Goal: Communication & Community: Share content

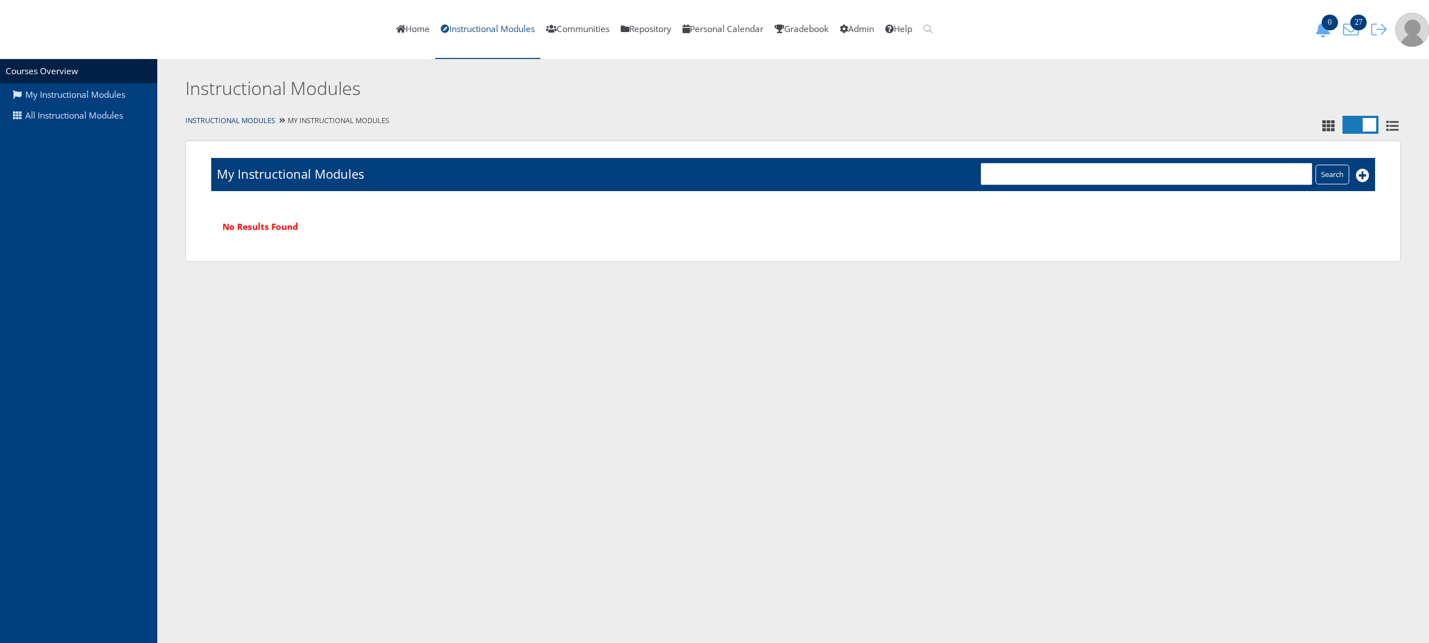
click at [495, 28] on link "Instructional Modules" at bounding box center [487, 29] width 105 height 59
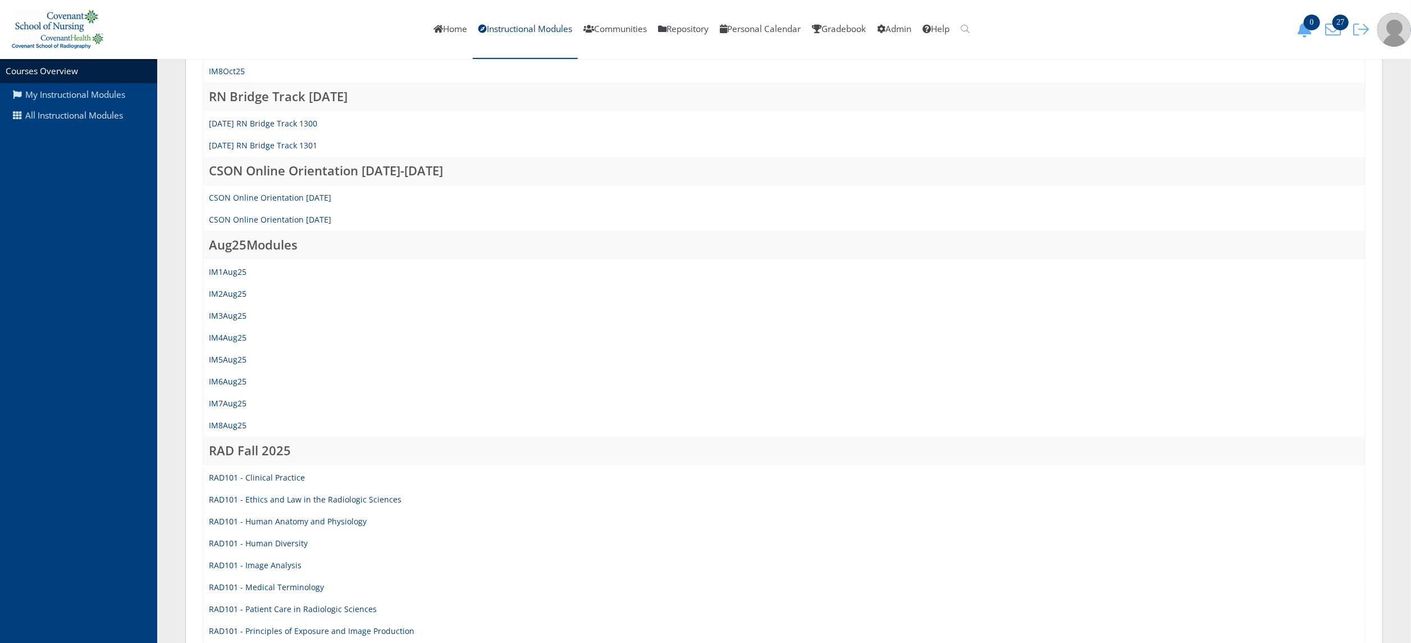
scroll to position [347, 0]
click at [234, 354] on link "IM5Aug25" at bounding box center [228, 357] width 38 height 11
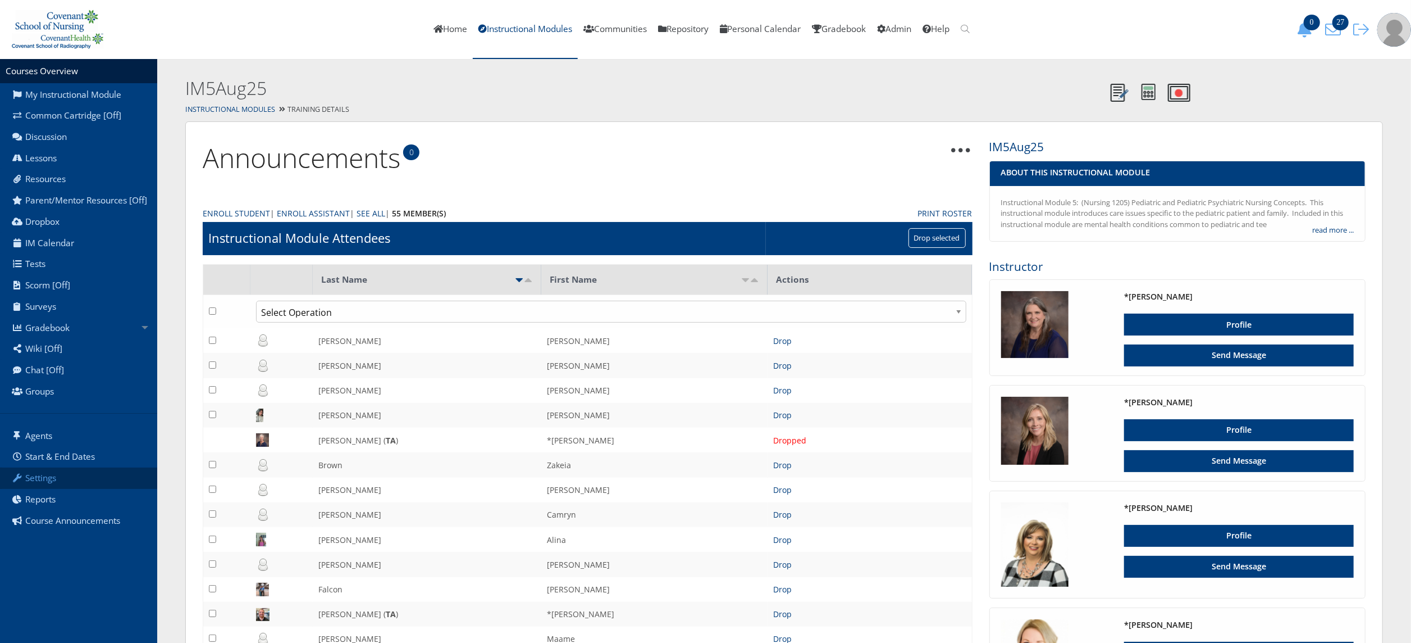
click at [76, 489] on link "Settings" at bounding box center [78, 477] width 157 height 21
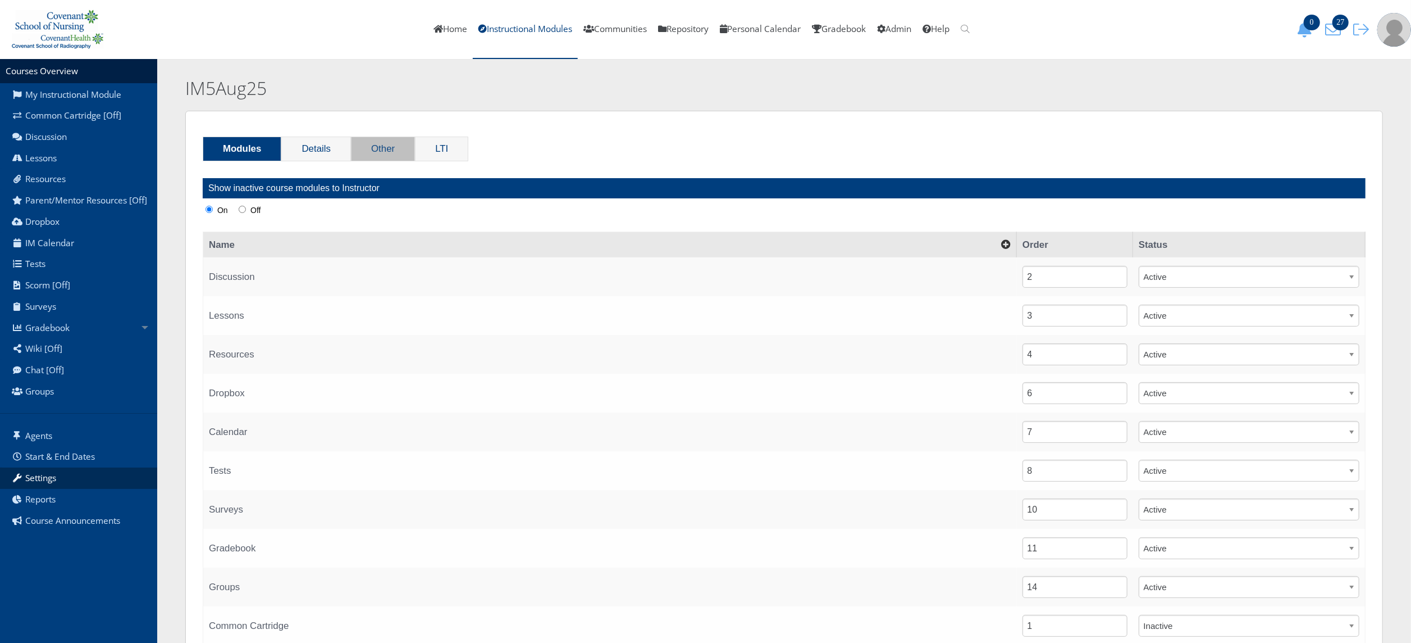
click at [380, 144] on link "Other" at bounding box center [383, 149] width 63 height 24
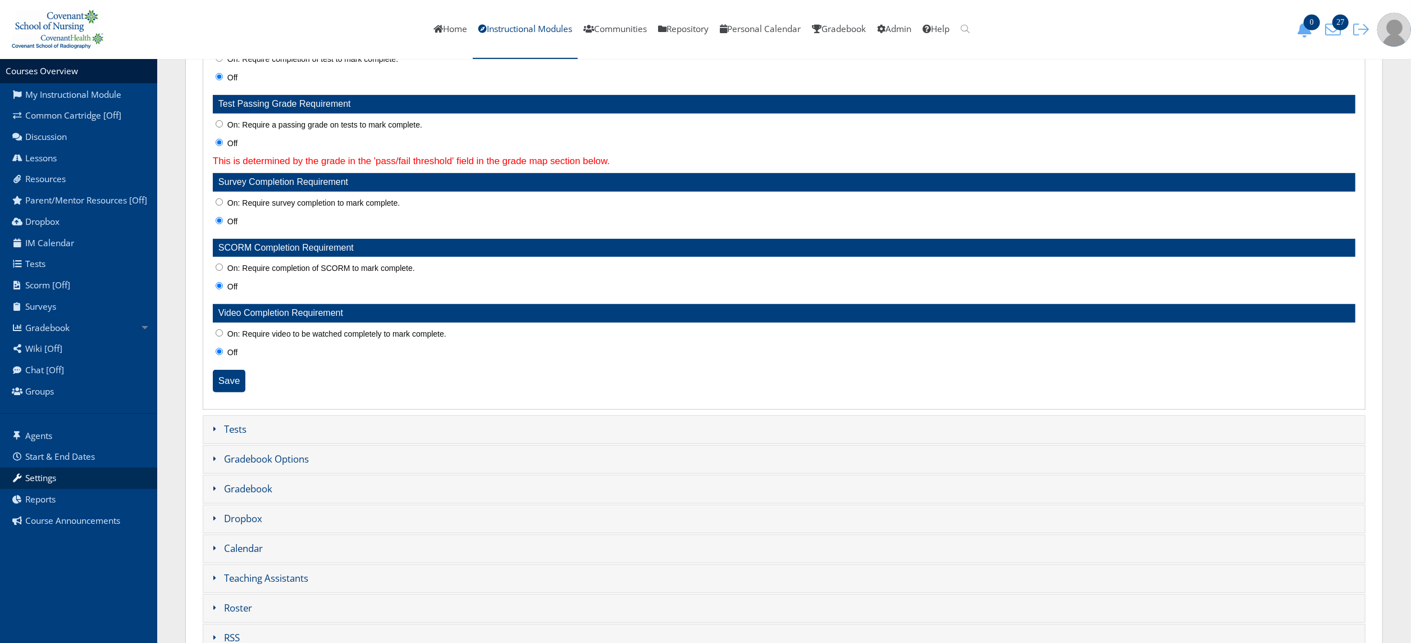
scroll to position [520, 0]
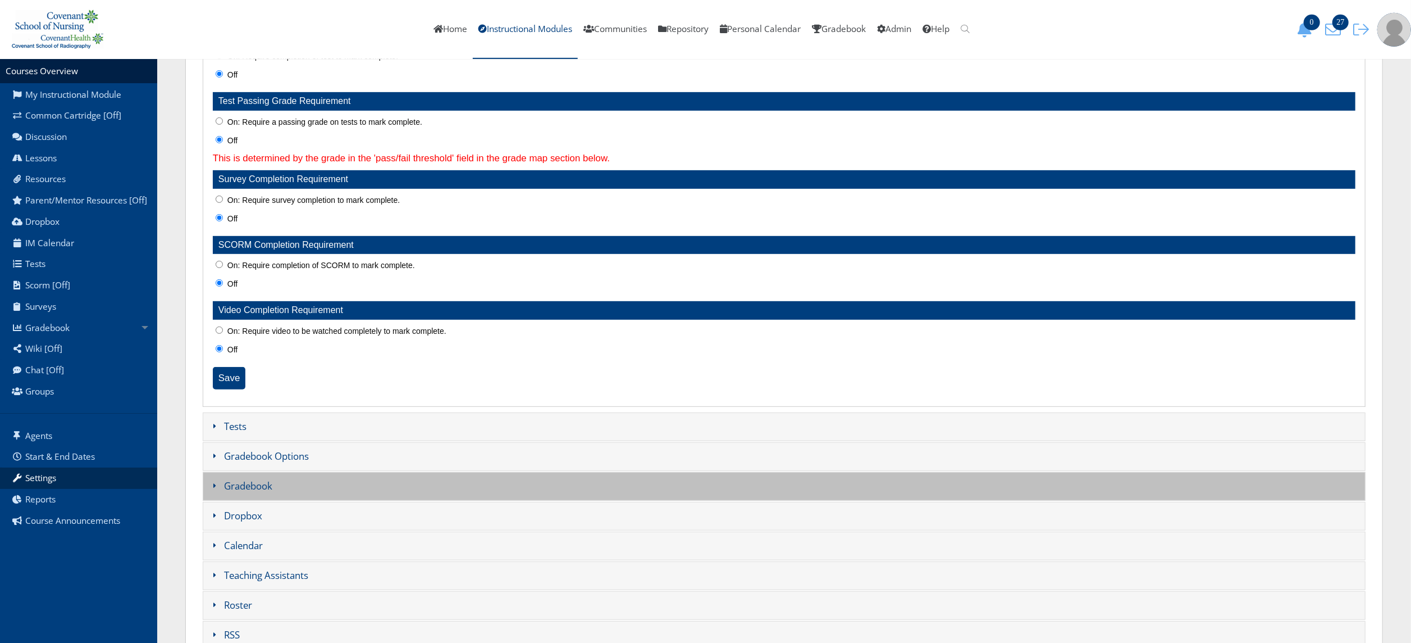
click at [240, 490] on h3 "Gradebook" at bounding box center [784, 486] width 1163 height 29
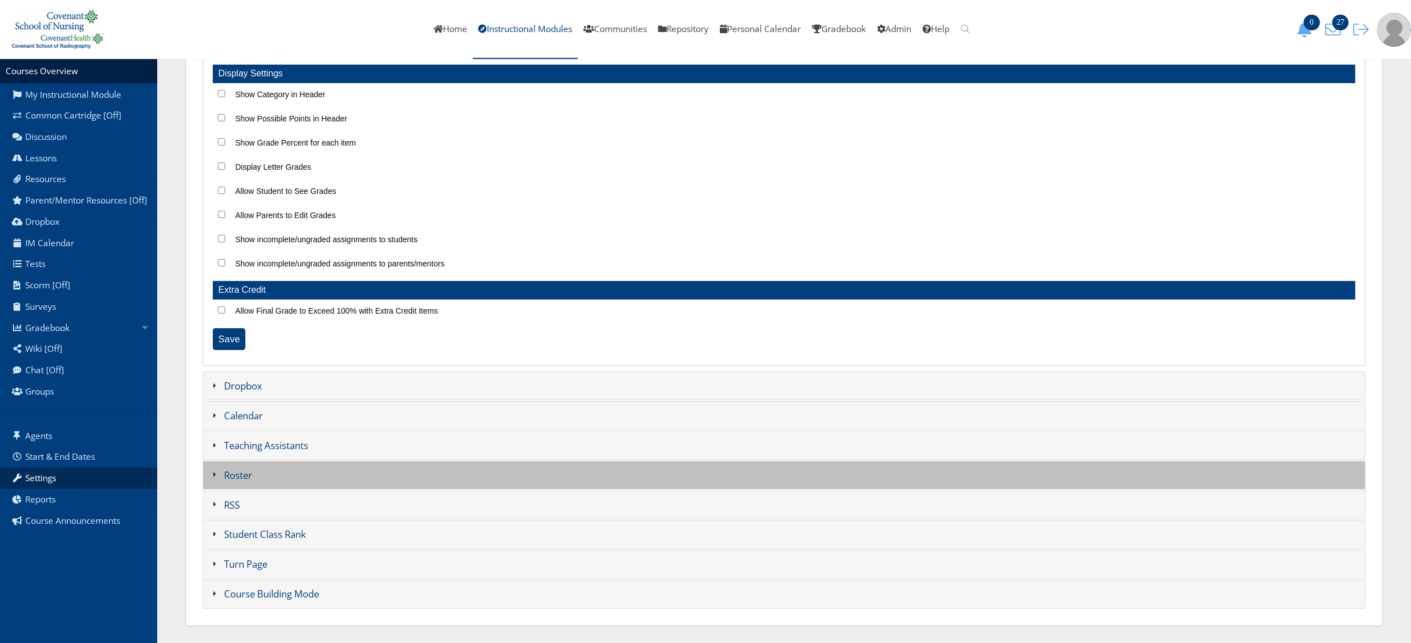
scroll to position [210, 0]
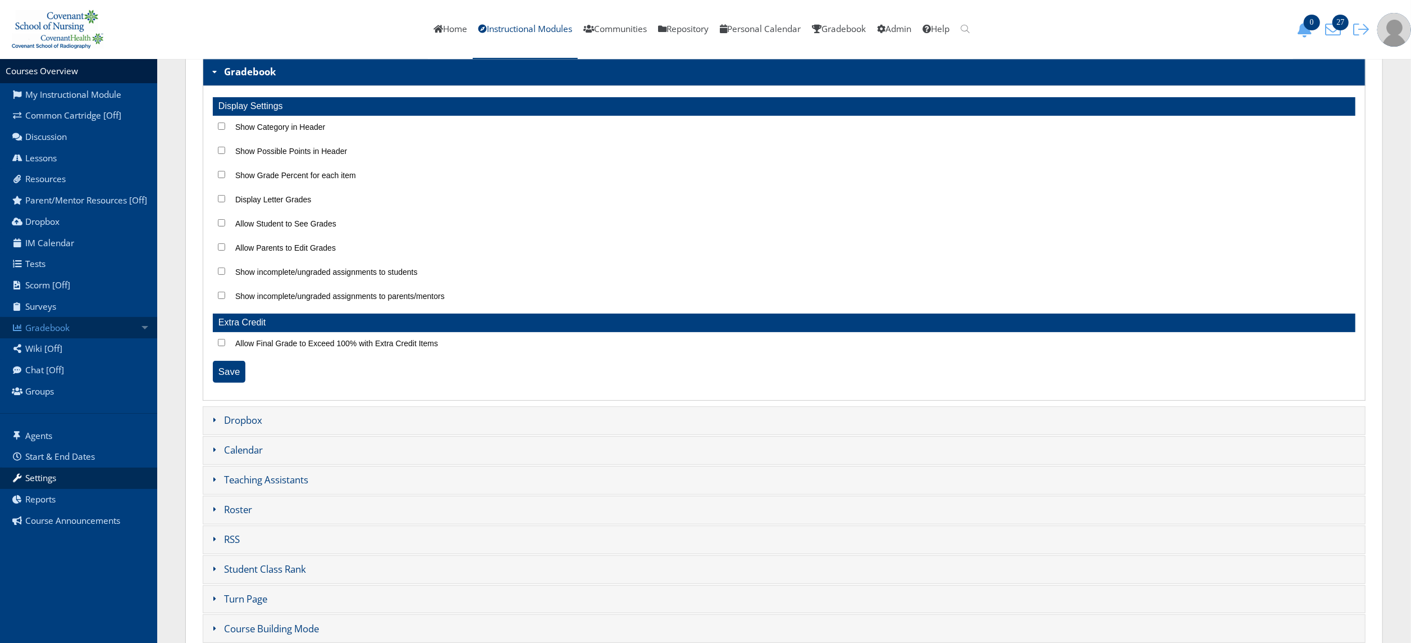
click at [106, 326] on link "Gradebook" at bounding box center [78, 327] width 157 height 21
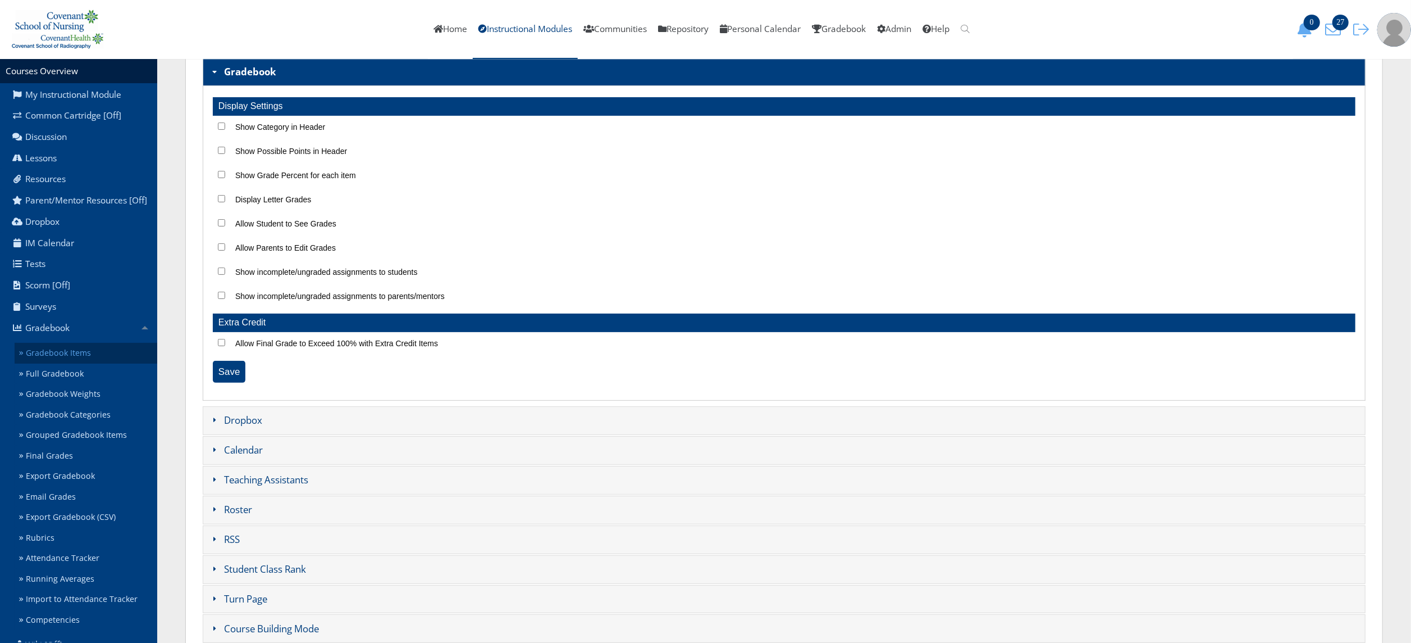
click at [93, 358] on link "Gradebook Items" at bounding box center [86, 353] width 143 height 21
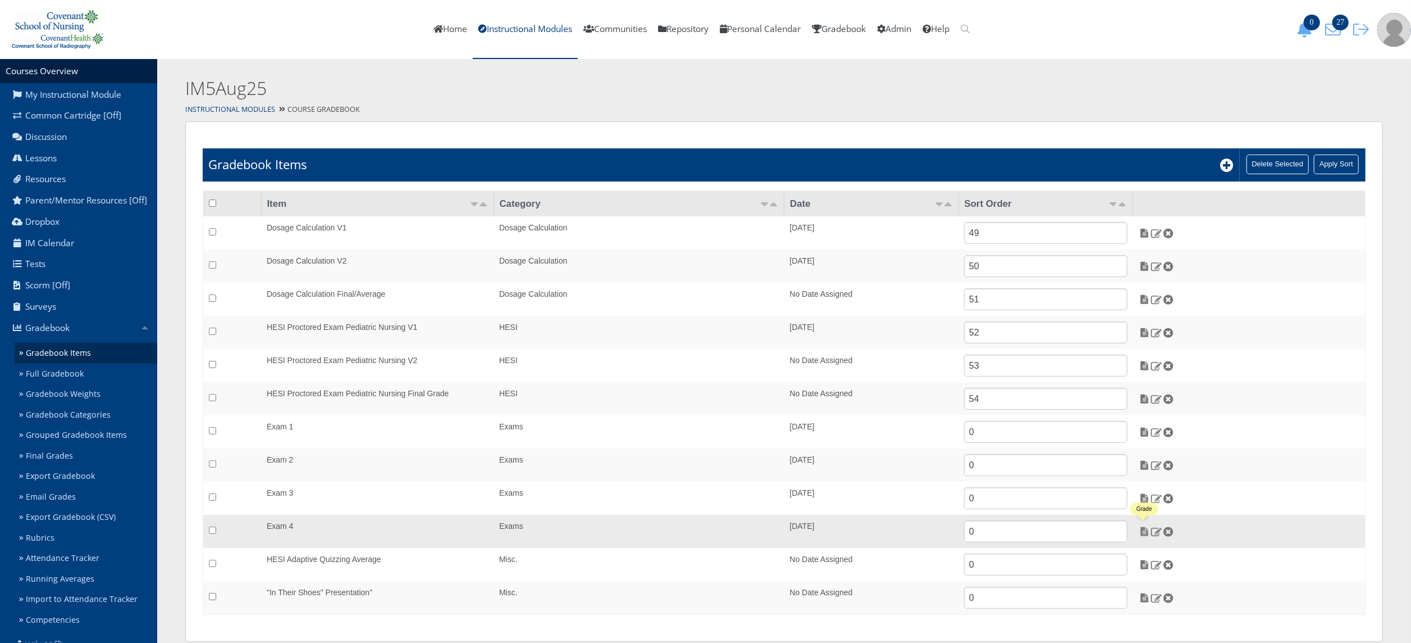
click at [1146, 531] on img at bounding box center [1145, 531] width 12 height 10
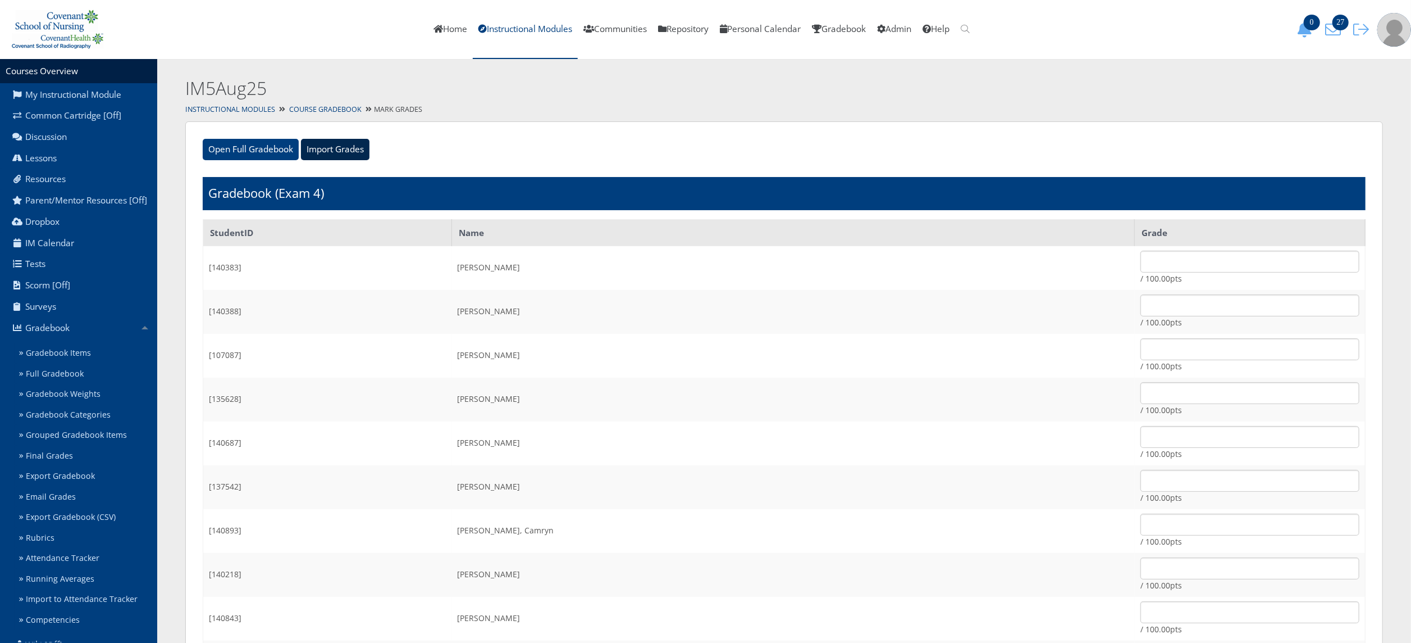
click at [307, 144] on input "Import Grades" at bounding box center [335, 149] width 69 height 21
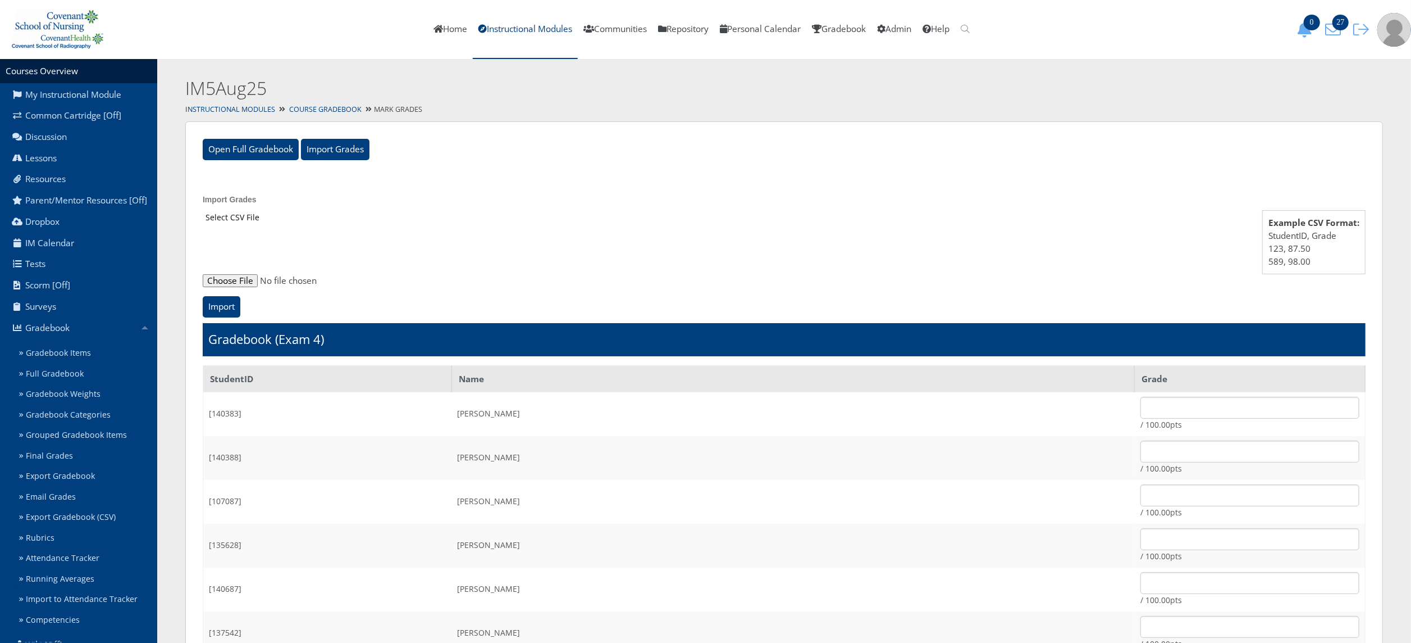
click at [239, 277] on input "file" at bounding box center [784, 280] width 1163 height 13
type input "C:\fakepath\ET_Results_IM5Aug25E4.csv"
click at [226, 306] on input "Import" at bounding box center [222, 306] width 38 height 21
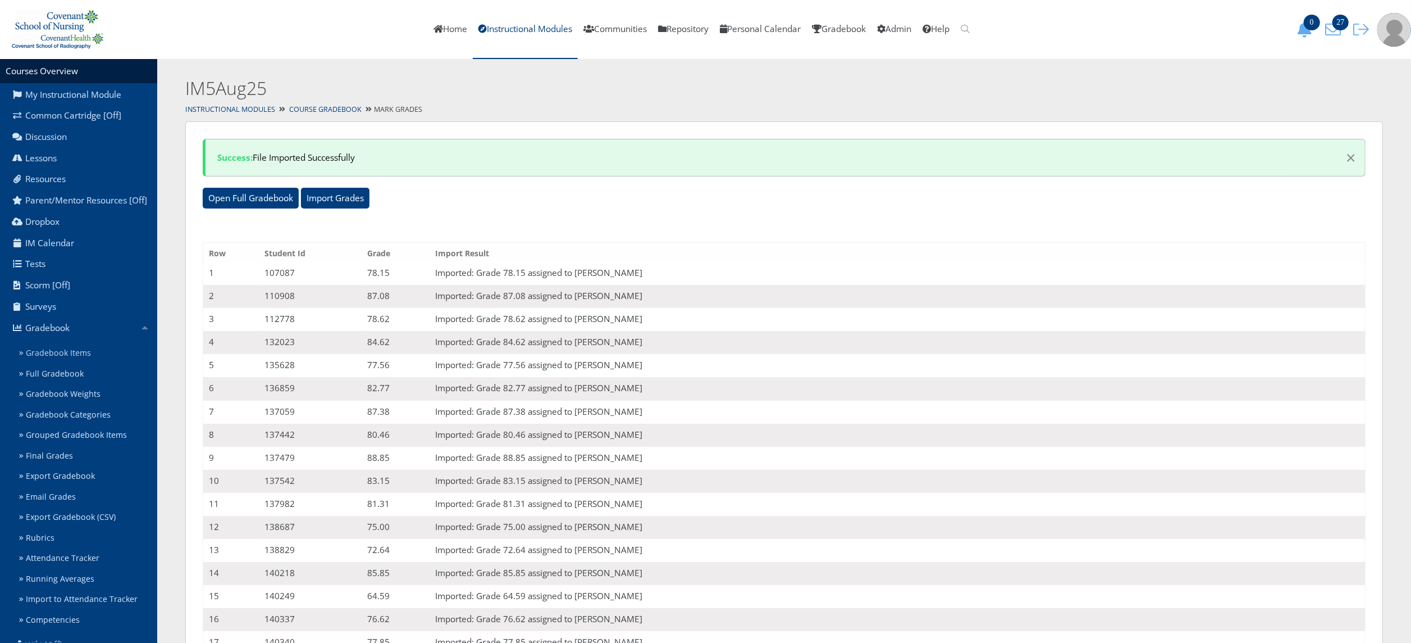
click at [80, 361] on link "Gradebook Items" at bounding box center [86, 353] width 143 height 21
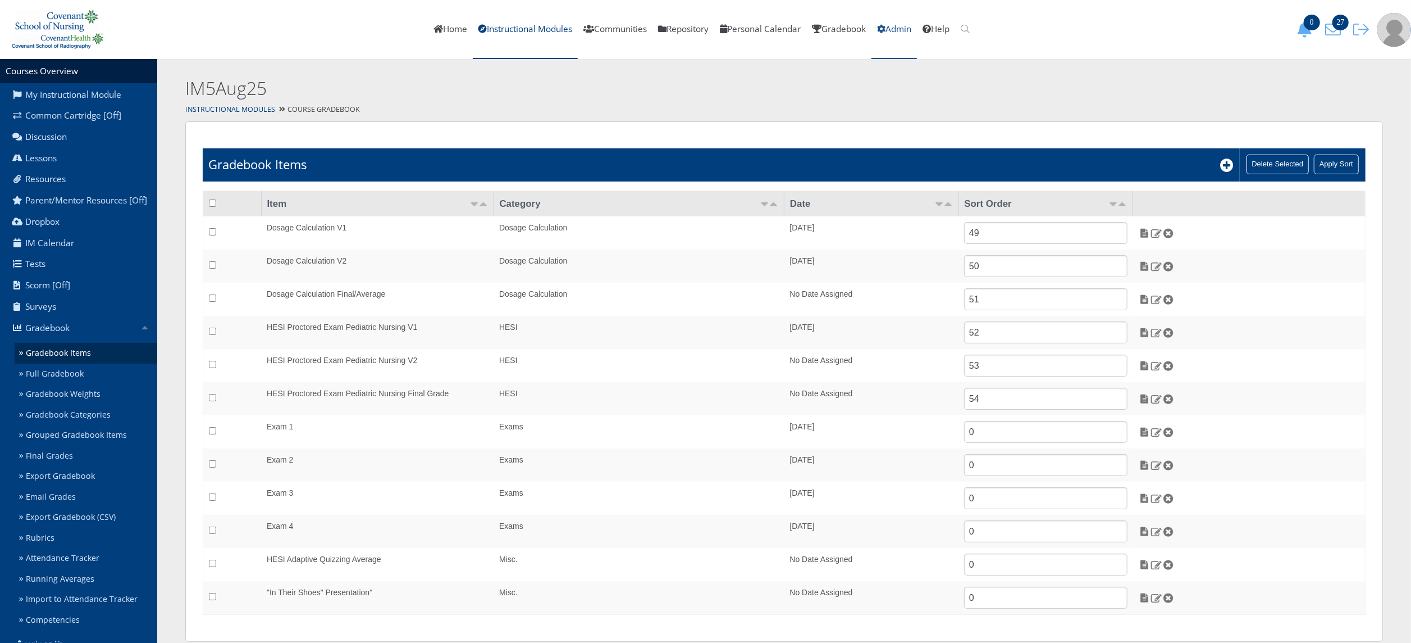
click at [908, 28] on link "Admin" at bounding box center [894, 29] width 45 height 59
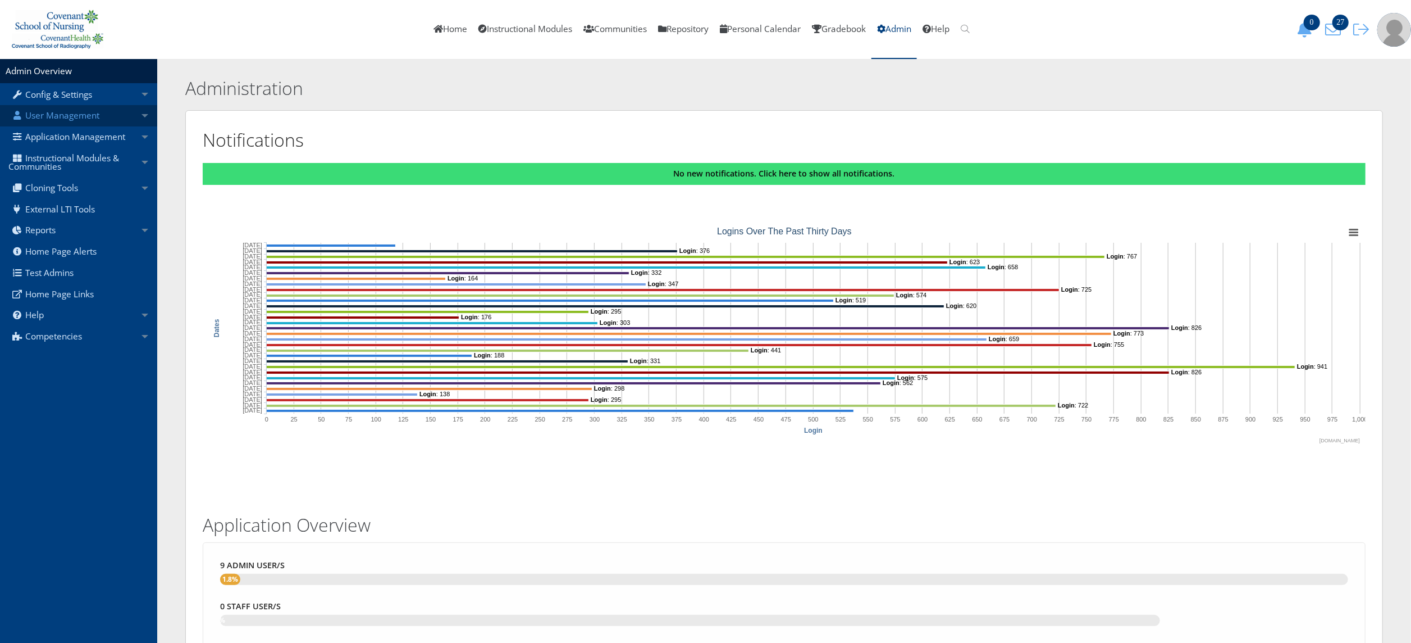
click at [67, 120] on link "User Management" at bounding box center [78, 115] width 157 height 21
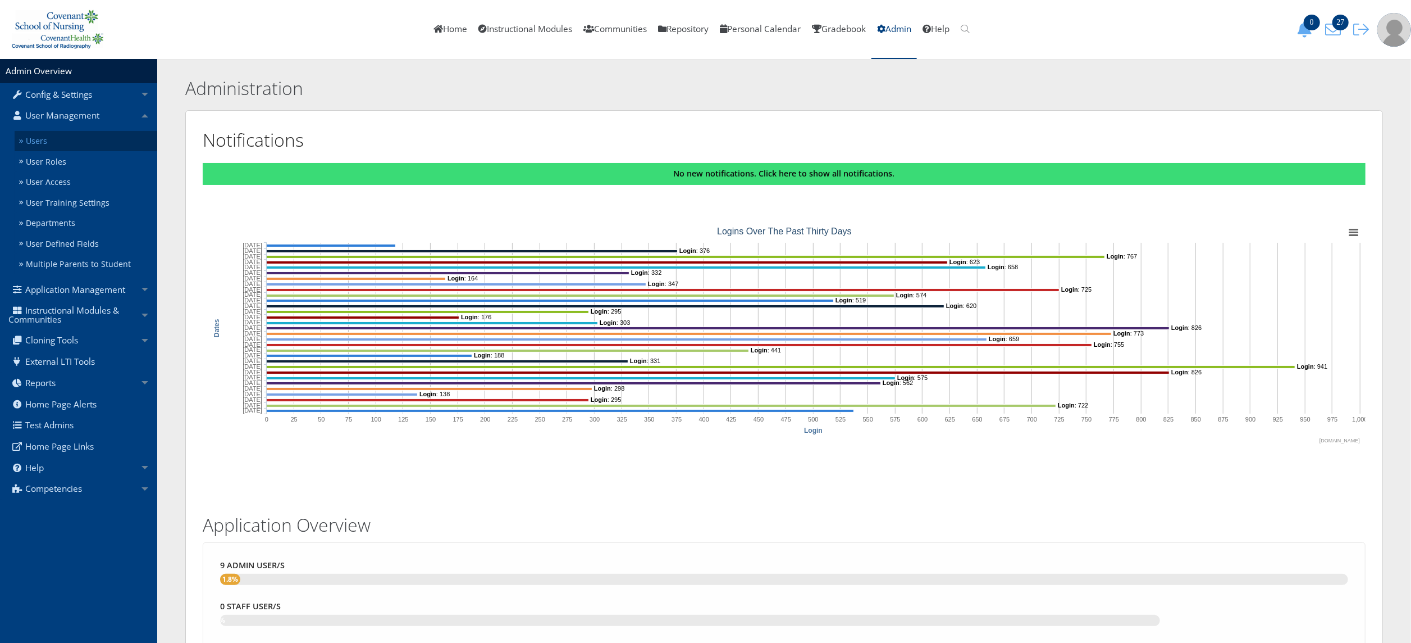
click at [63, 135] on link "Users" at bounding box center [86, 141] width 143 height 21
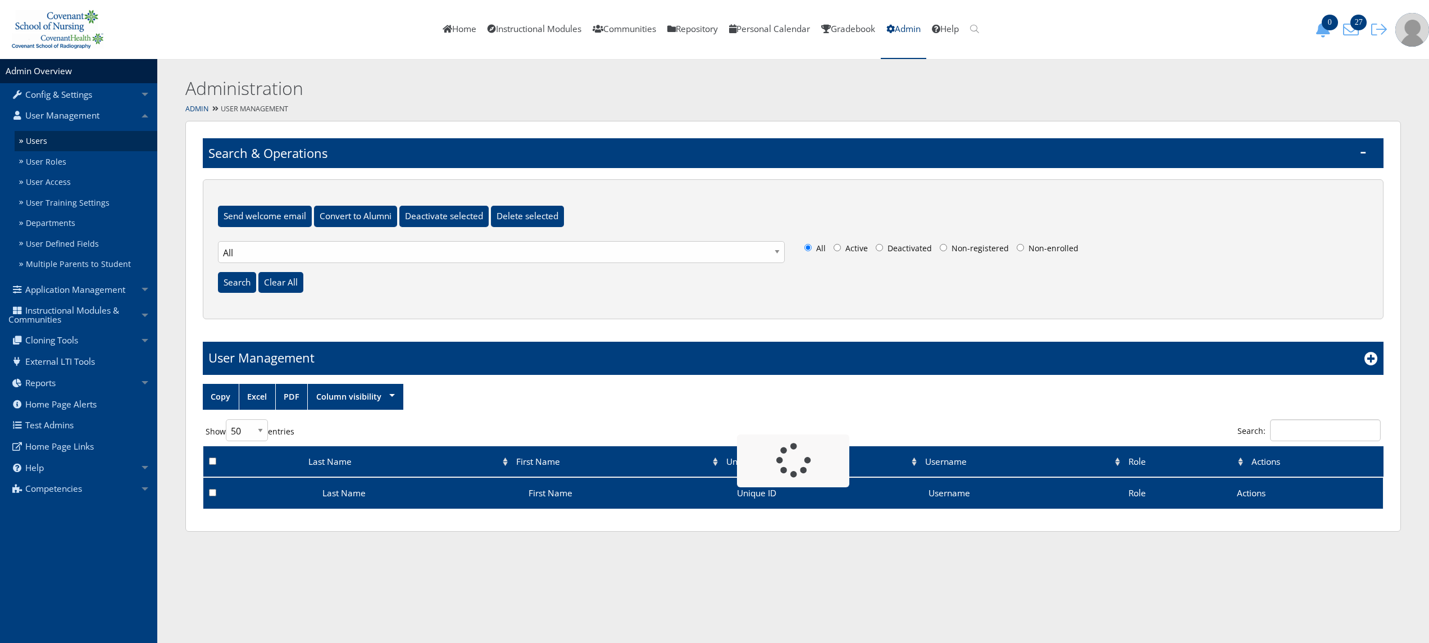
select select "50"
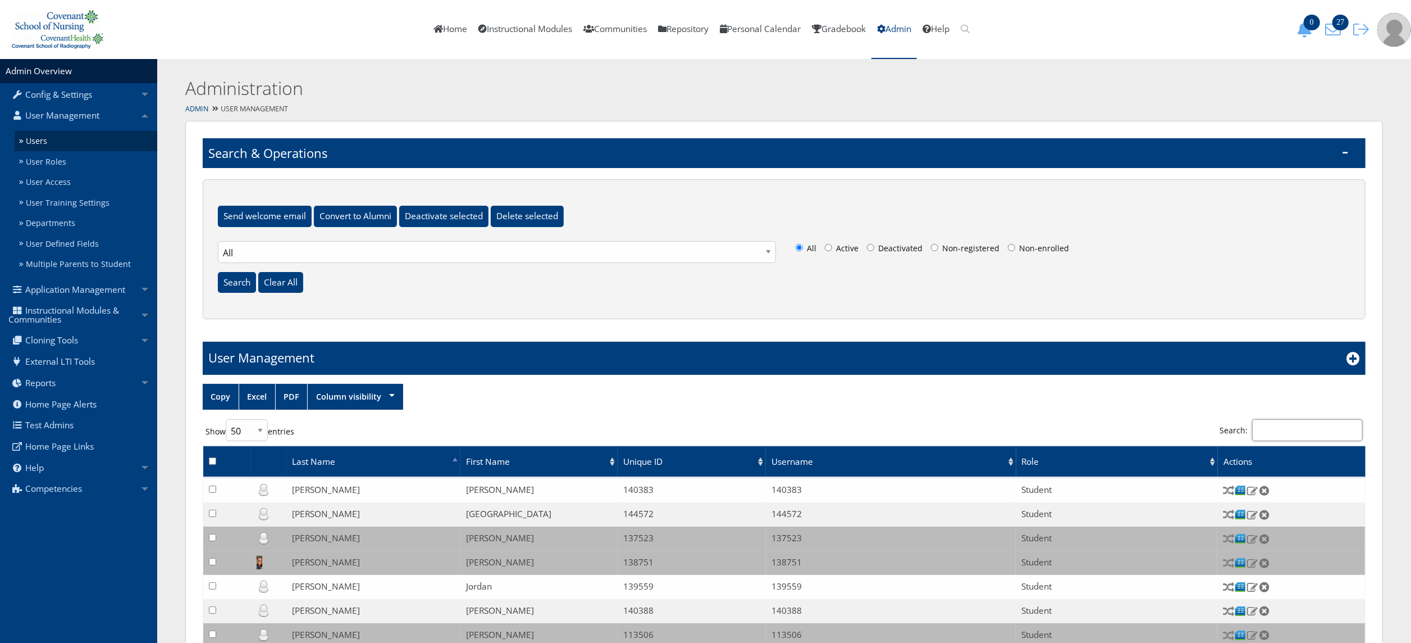
click at [1322, 428] on input "Search:" at bounding box center [1307, 430] width 111 height 22
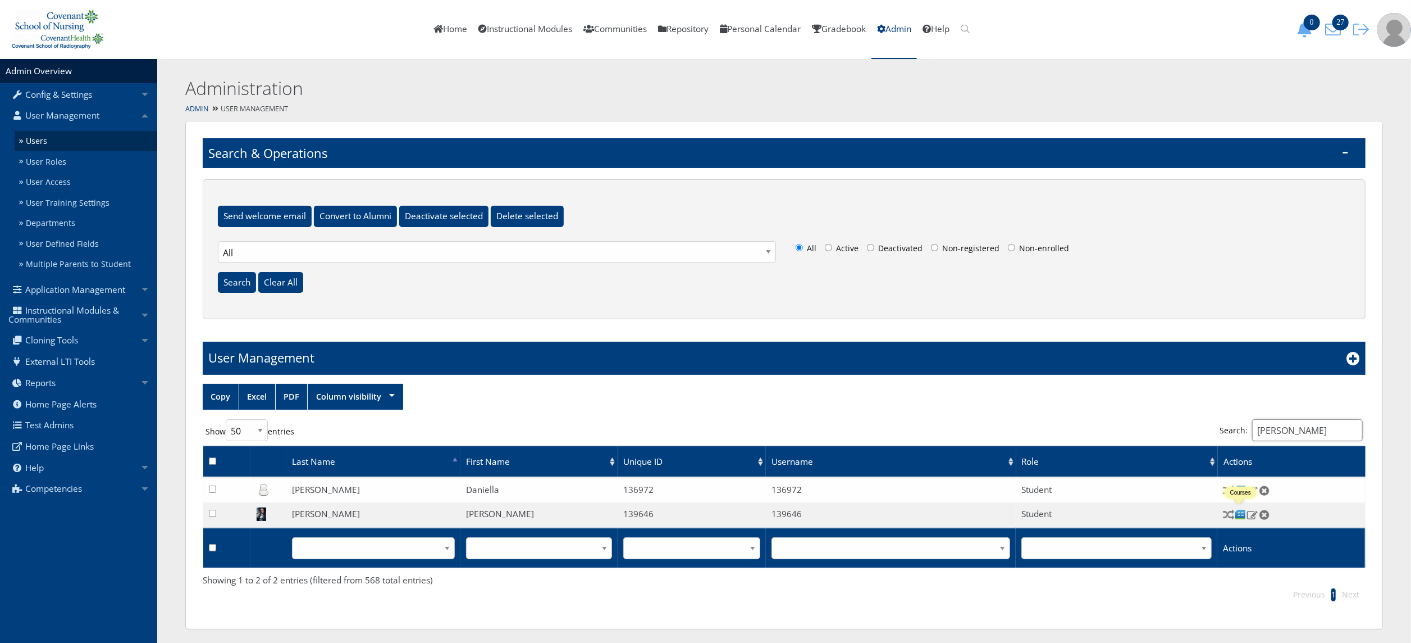
type input "solis"
click at [1242, 510] on img at bounding box center [1241, 514] width 12 height 12
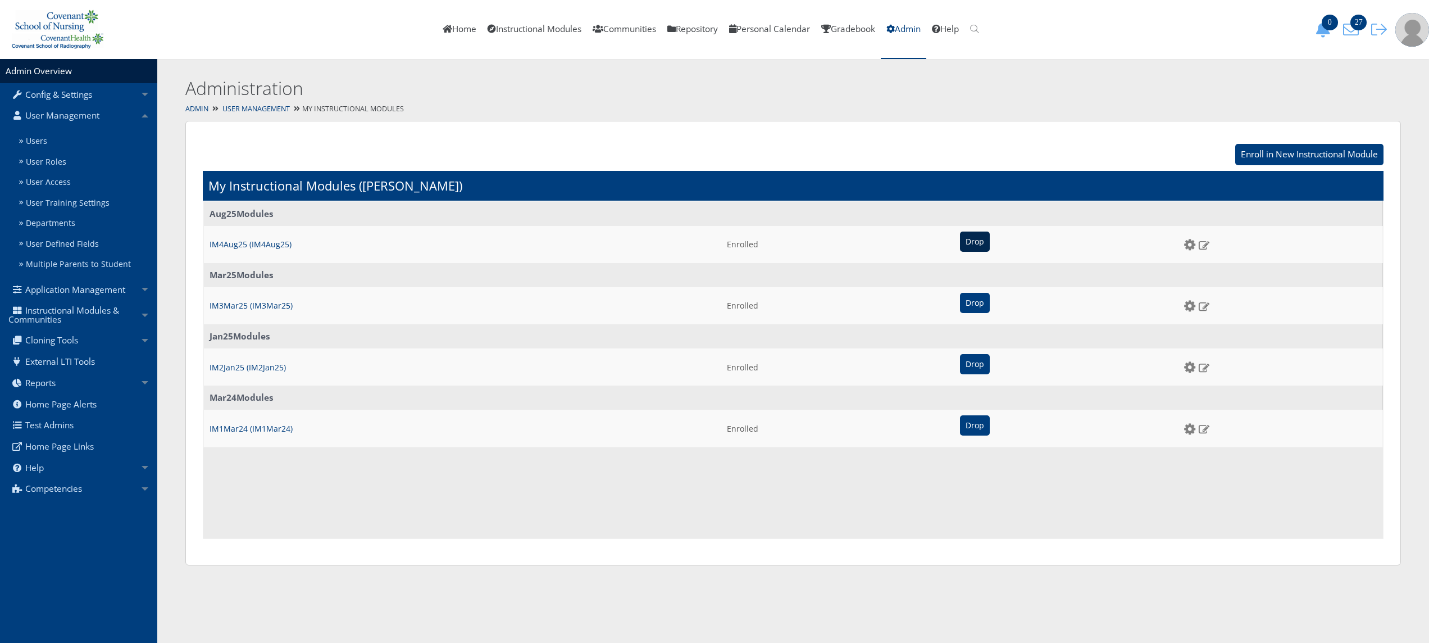
click at [960, 243] on input "Drop" at bounding box center [975, 241] width 30 height 20
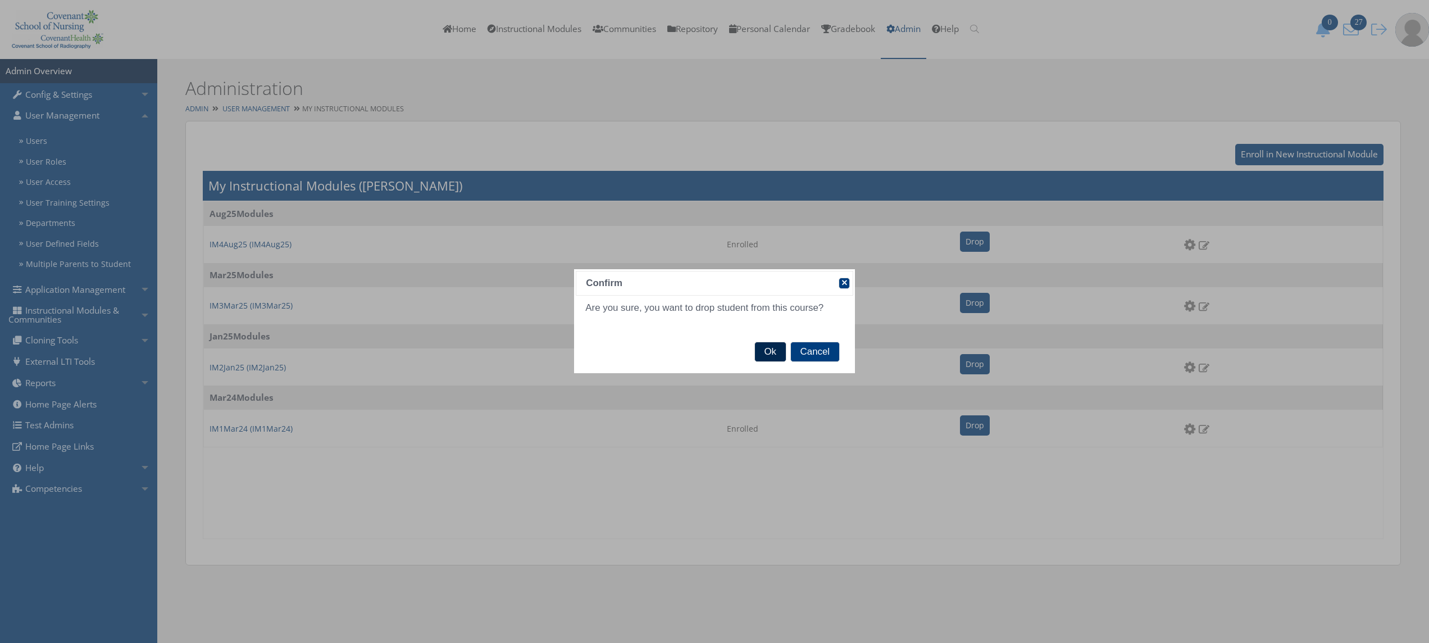
click at [771, 361] on span "Ok" at bounding box center [770, 351] width 31 height 19
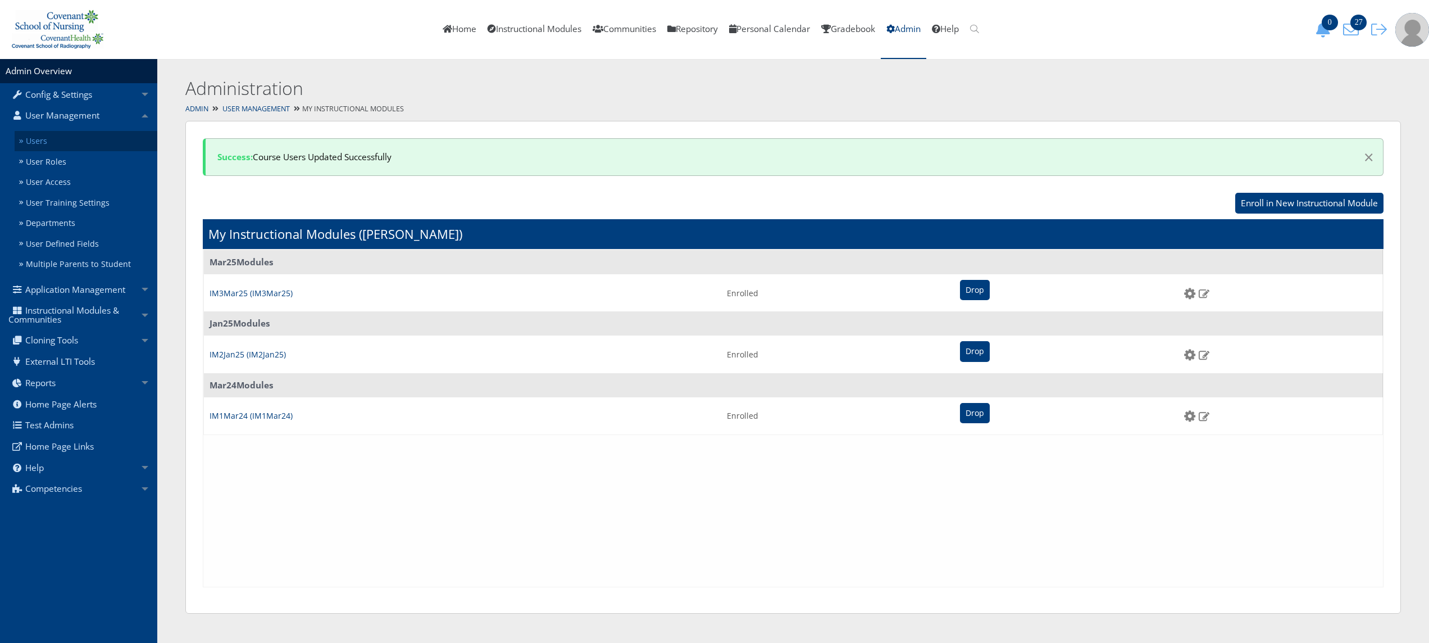
click at [81, 146] on link "Users" at bounding box center [86, 141] width 143 height 21
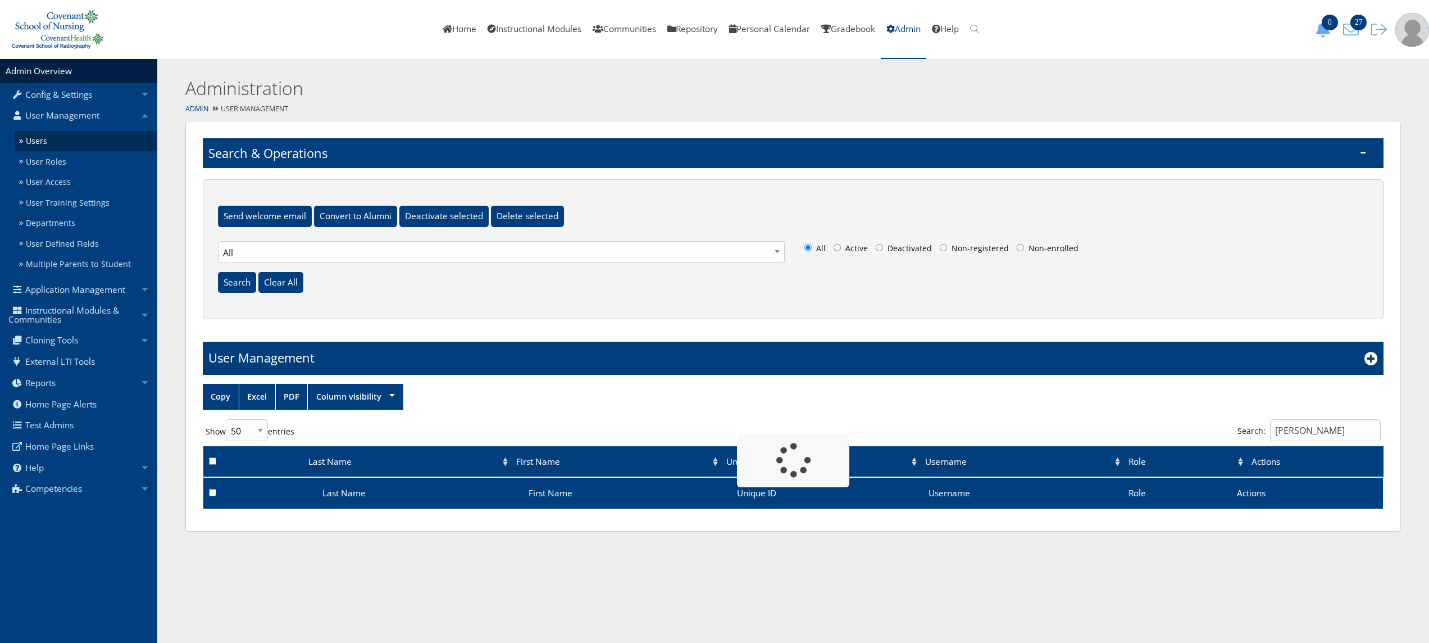
select select "50"
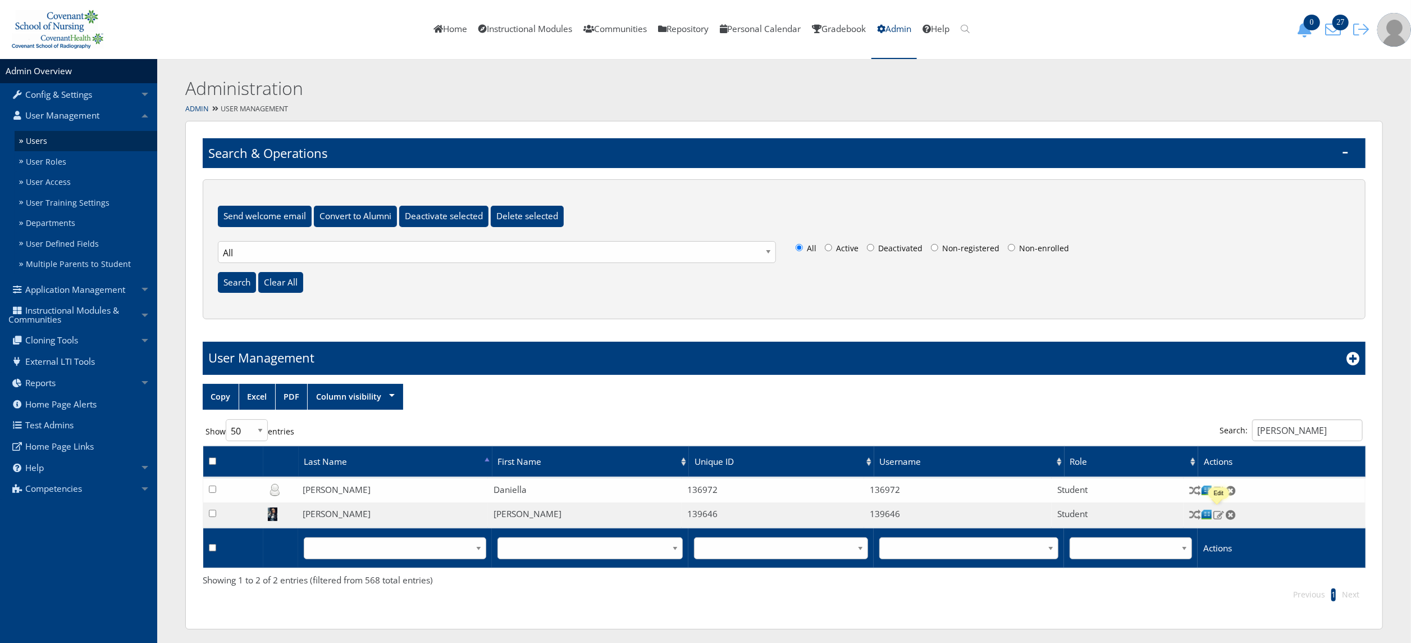
click at [1220, 517] on img at bounding box center [1219, 514] width 12 height 10
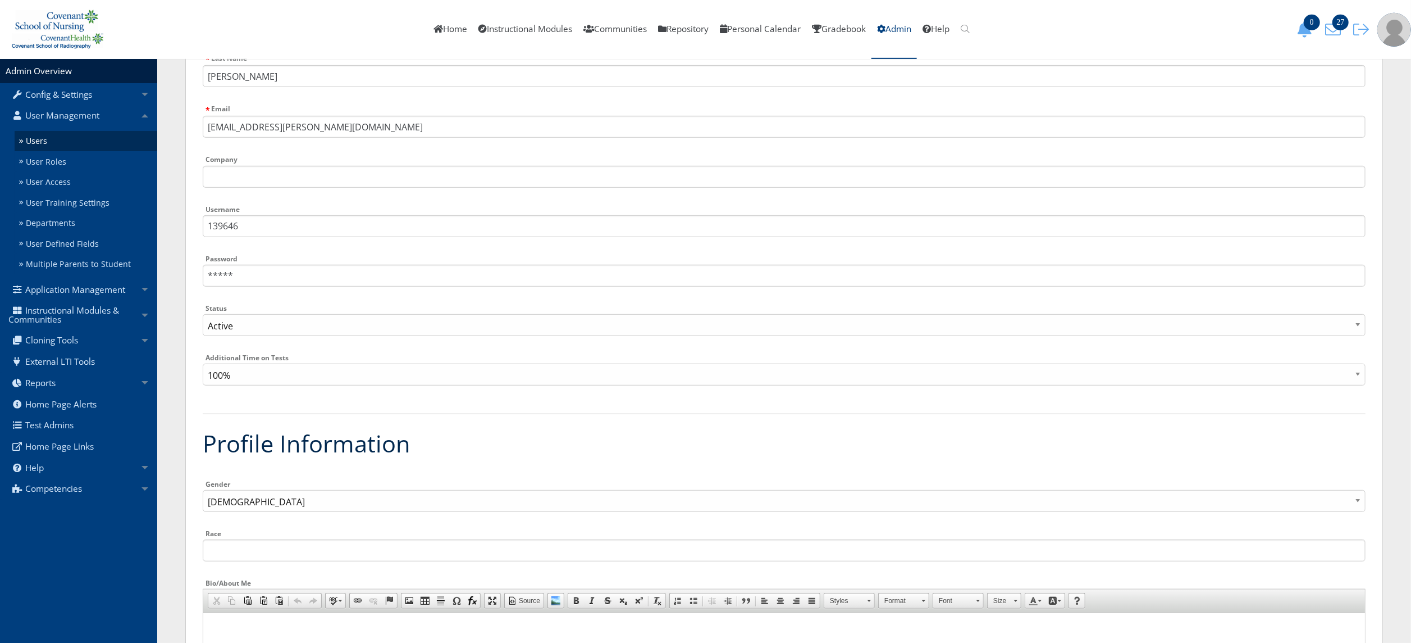
scroll to position [565, 0]
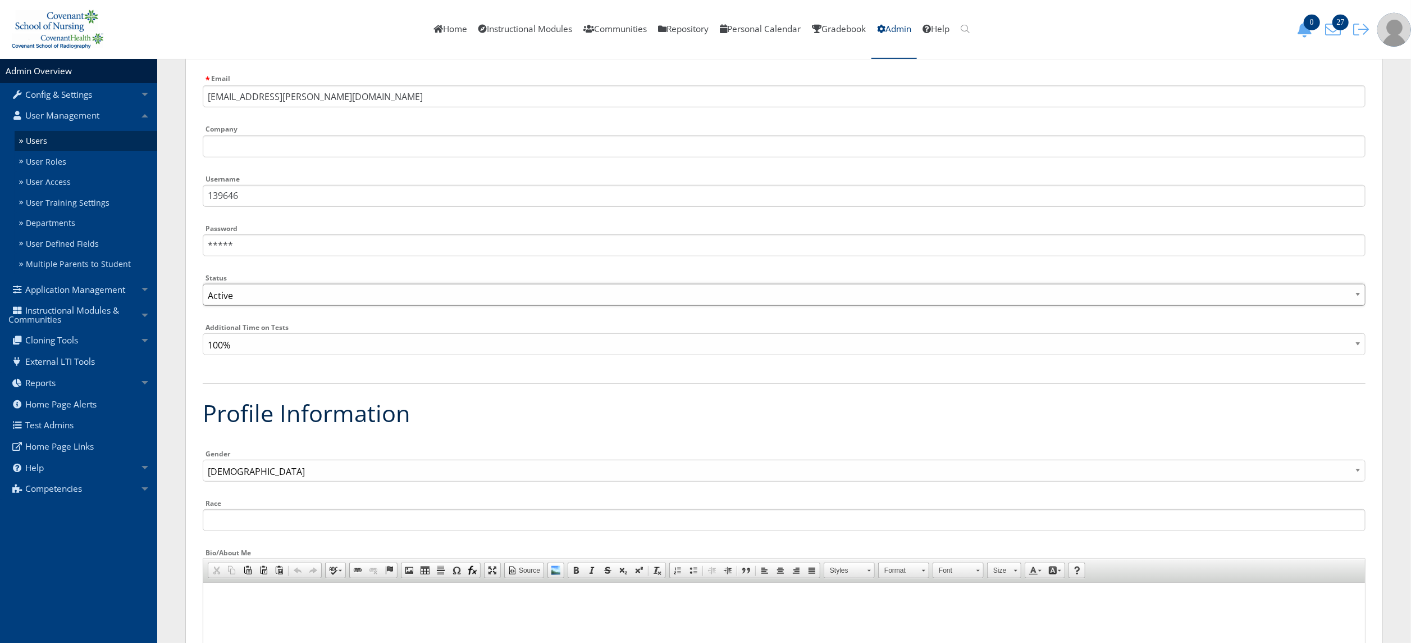
click at [326, 303] on select "Active Inactive" at bounding box center [784, 295] width 1163 height 22
select select "0"
click at [203, 284] on select "Active Inactive" at bounding box center [784, 295] width 1163 height 22
click at [329, 603] on html at bounding box center [784, 596] width 1162 height 28
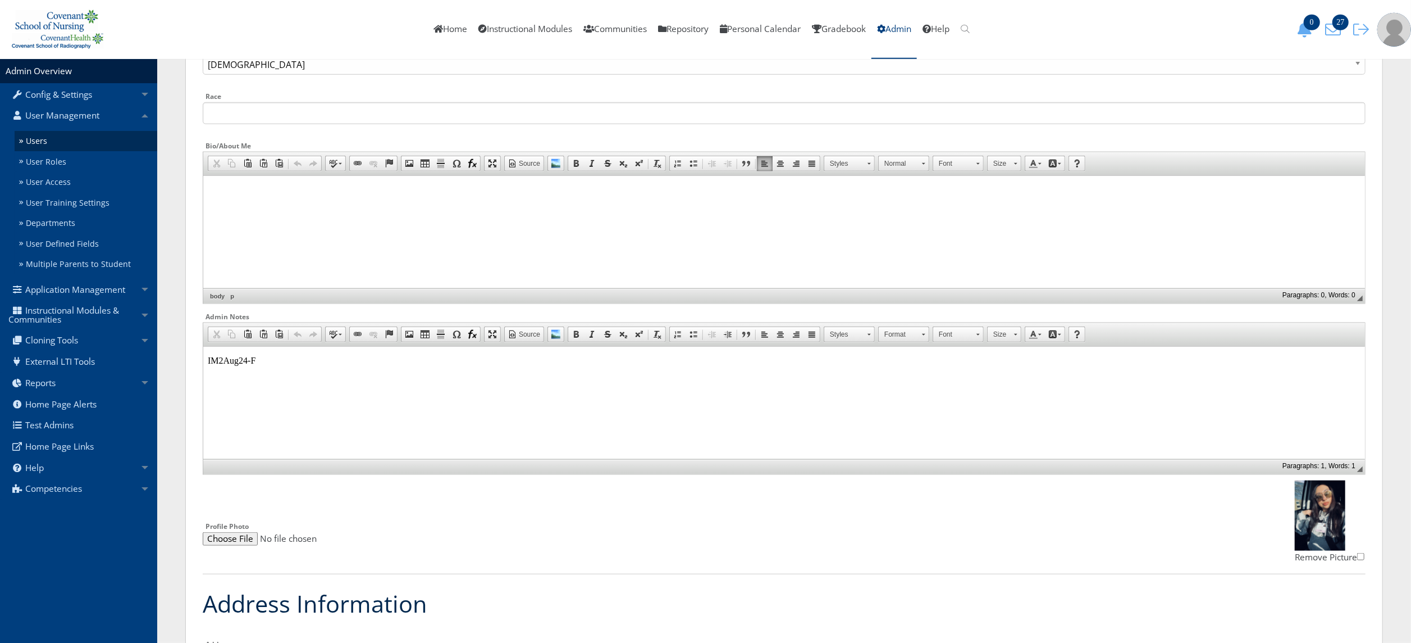
scroll to position [985, 0]
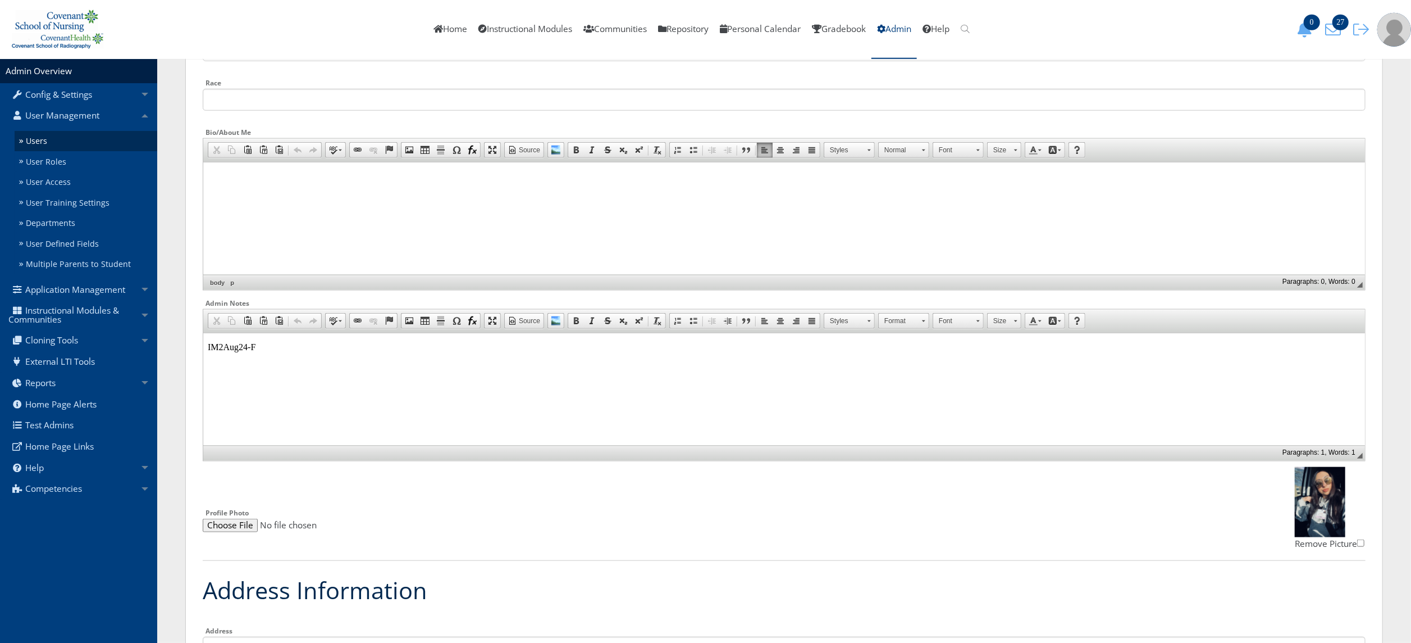
click at [774, 361] on html "IM2Aug24-F" at bounding box center [784, 347] width 1162 height 28
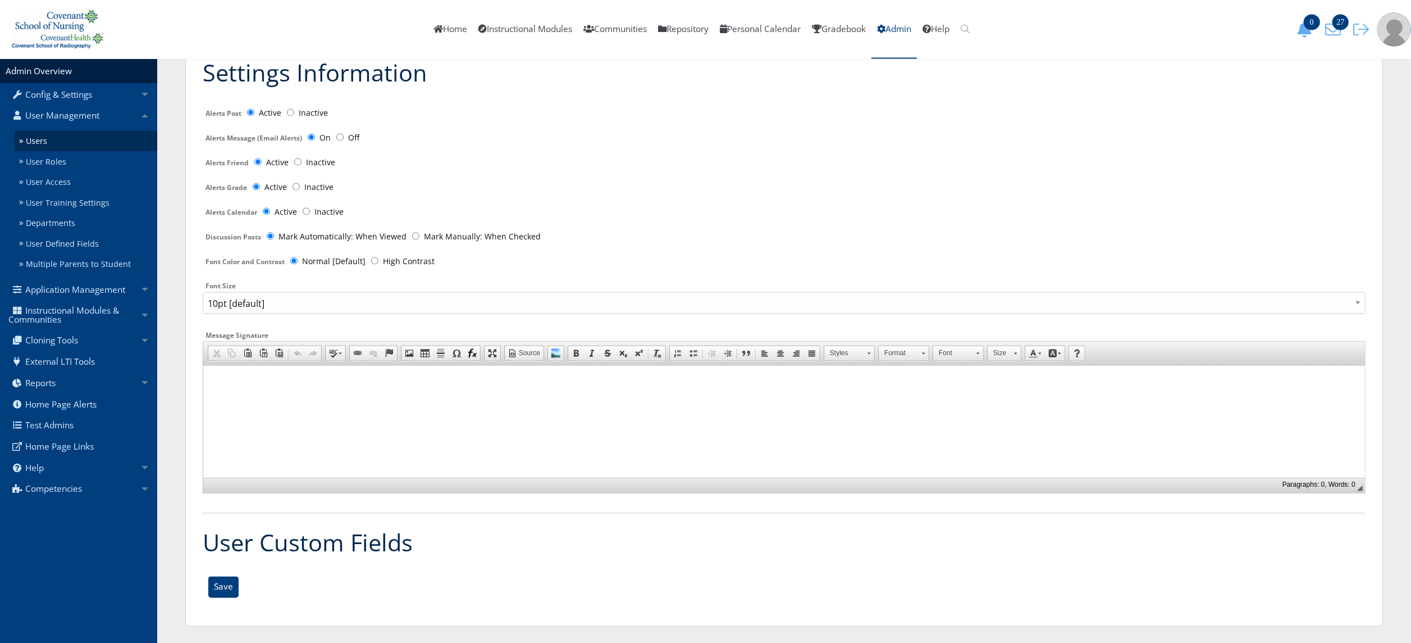
scroll to position [555, 0]
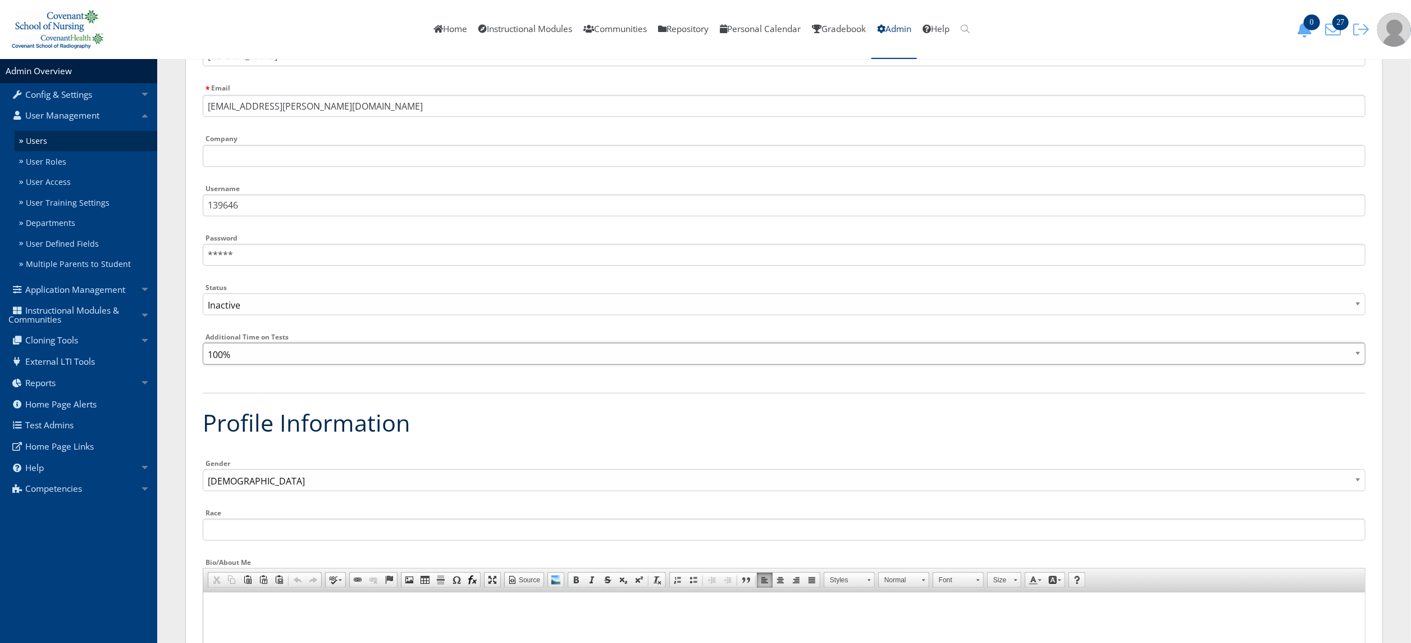
click at [1288, 355] on select "100% 110% 120% 130% 140% 150% 160% 170% 180% 190% 200% 210% 220% 230% 240% 250%…" at bounding box center [784, 354] width 1163 height 22
select select "150"
click at [203, 343] on select "100% 110% 120% 130% 140% 150% 160% 170% 180% 190% 200% 210% 220% 230% 240% 250%…" at bounding box center [784, 354] width 1163 height 22
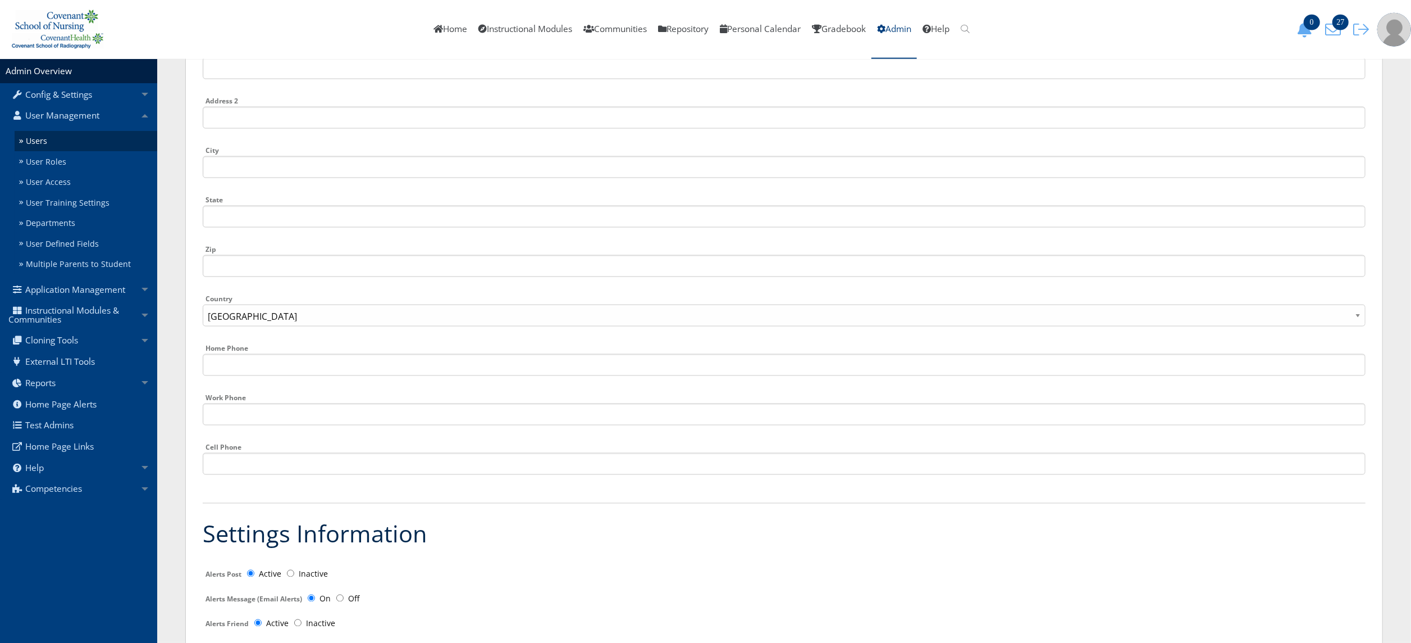
scroll to position [2025, 0]
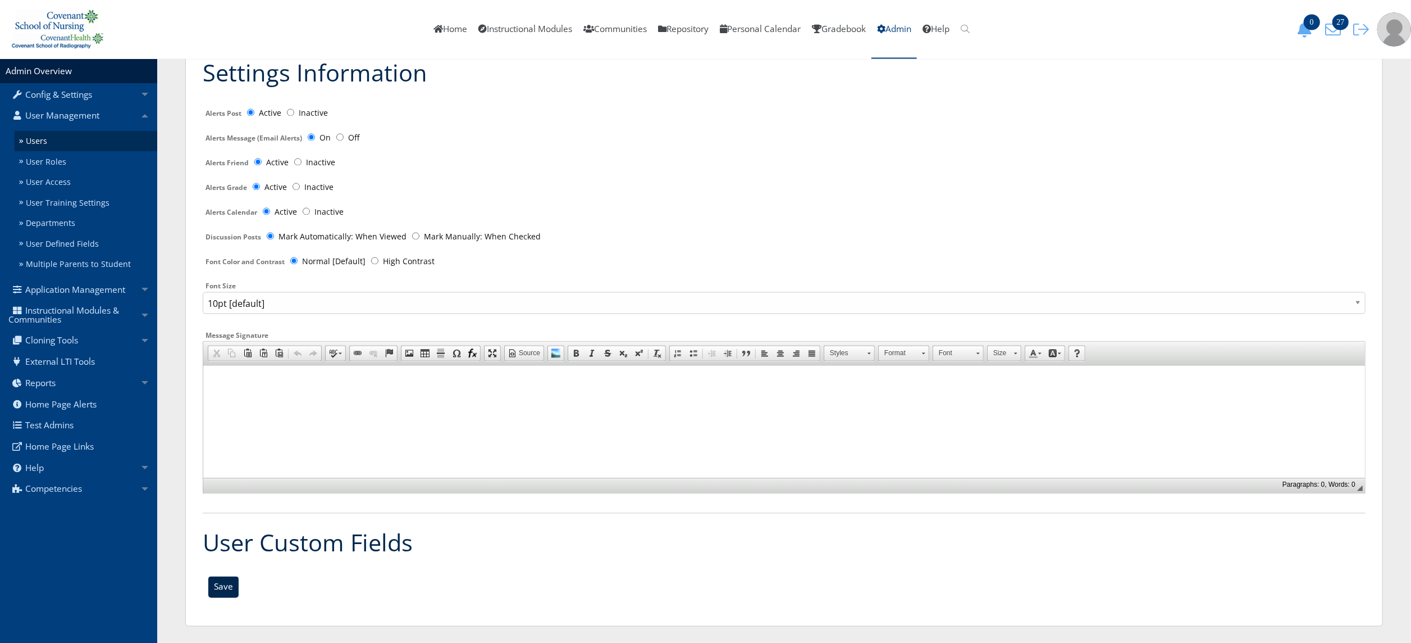
click at [224, 584] on input "Save" at bounding box center [223, 586] width 30 height 21
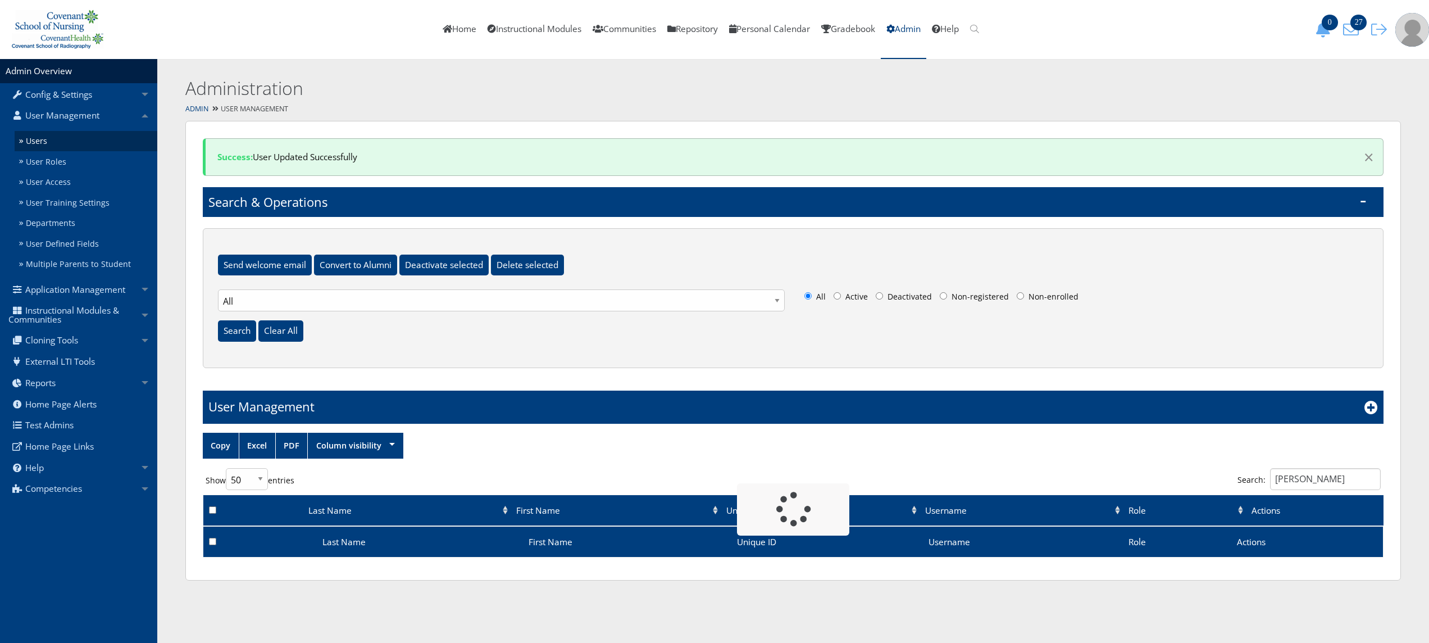
select select "50"
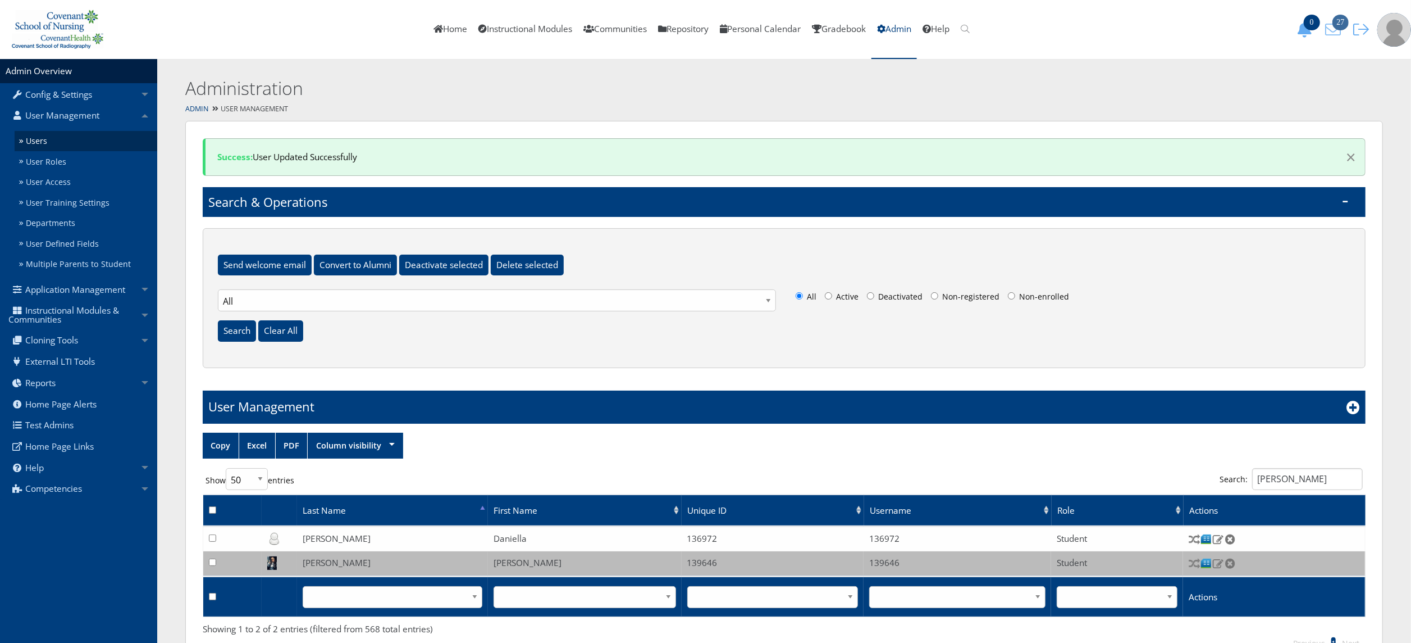
click at [1334, 31] on icon "27" at bounding box center [1334, 30] width 24 height 16
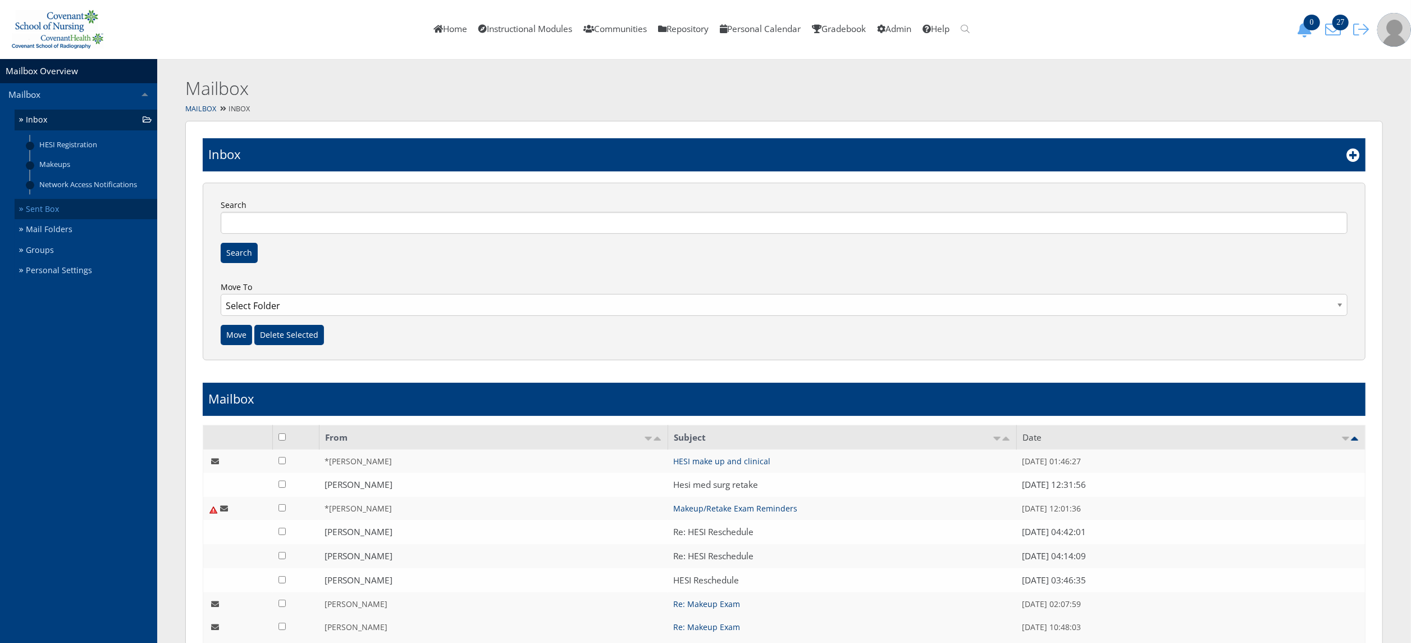
click at [80, 204] on link "Sent Box" at bounding box center [86, 209] width 143 height 21
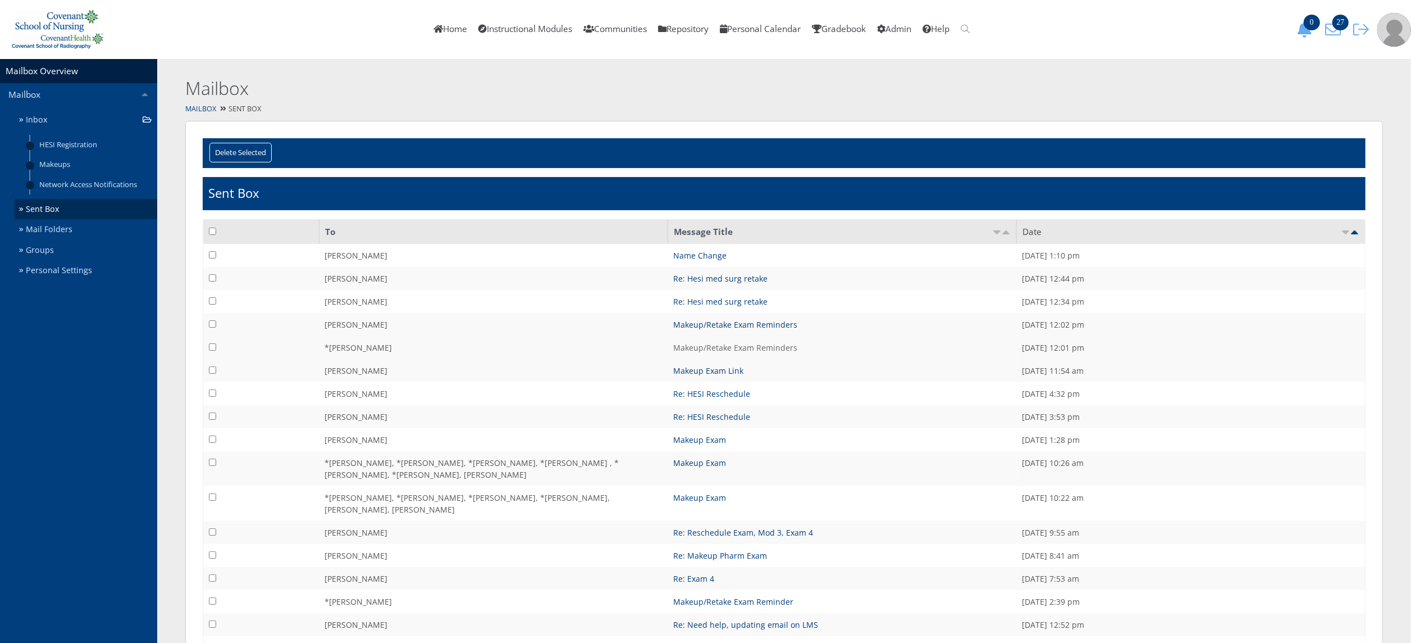
click at [713, 347] on link "Makeup/Retake Exam Reminders" at bounding box center [736, 347] width 124 height 11
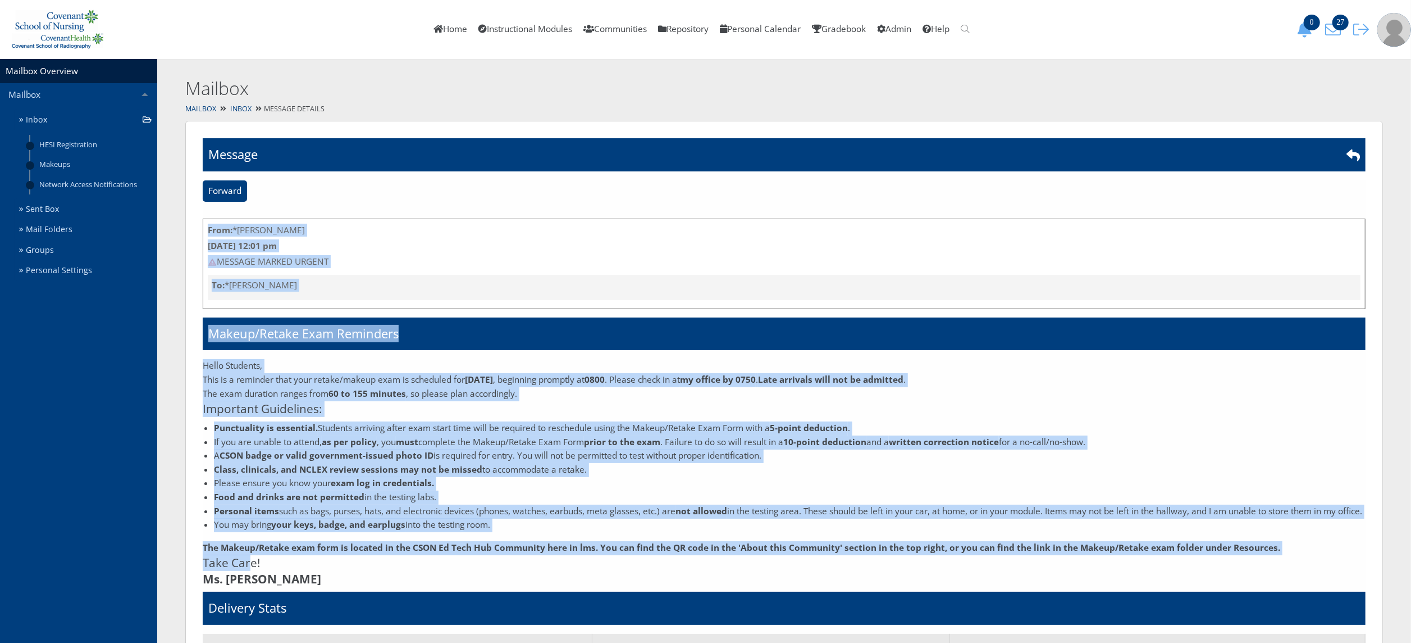
drag, startPoint x: 203, startPoint y: 367, endPoint x: 248, endPoint y: 564, distance: 201.6
click at [248, 564] on div "Are you sure you want to delete this mail? Message Forward From: *Elisa Tienda …" at bounding box center [784, 468] width 1198 height 695
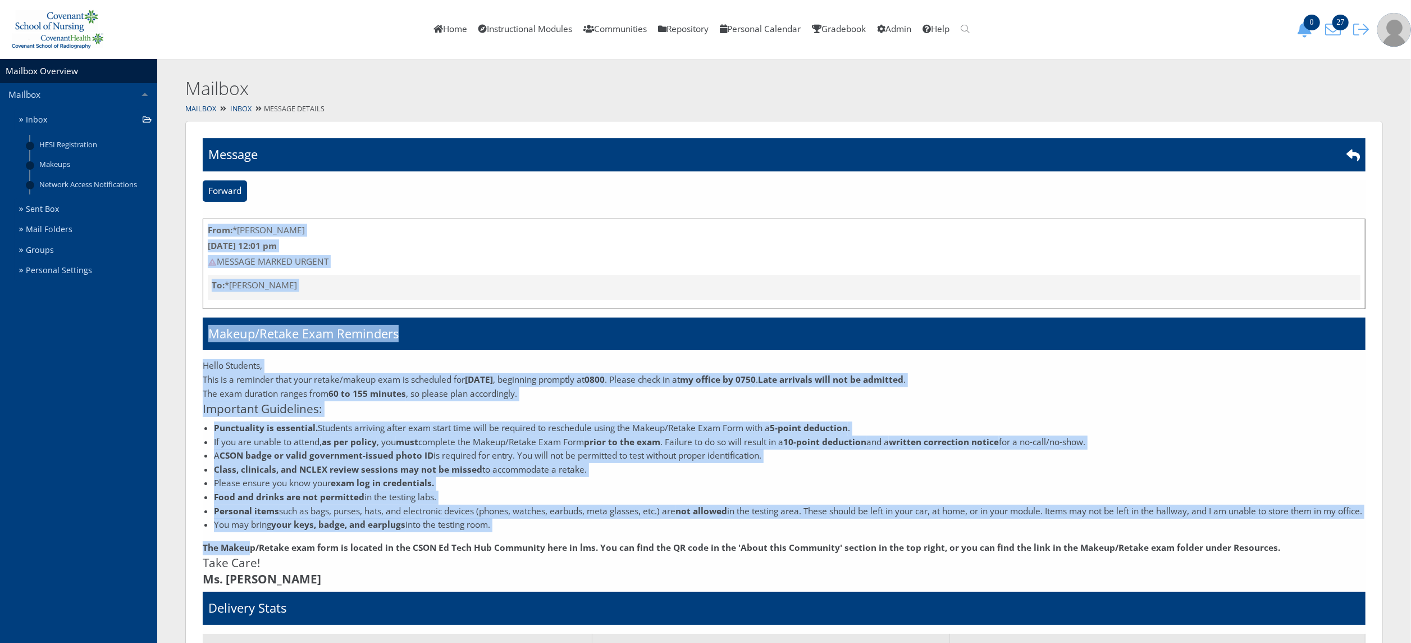
click at [248, 553] on strong "The Makeup/Retake exam form is located in the CSON Ed Tech Hub Community here i…" at bounding box center [742, 547] width 1078 height 12
click at [203, 369] on p "Hello Students," at bounding box center [784, 366] width 1163 height 14
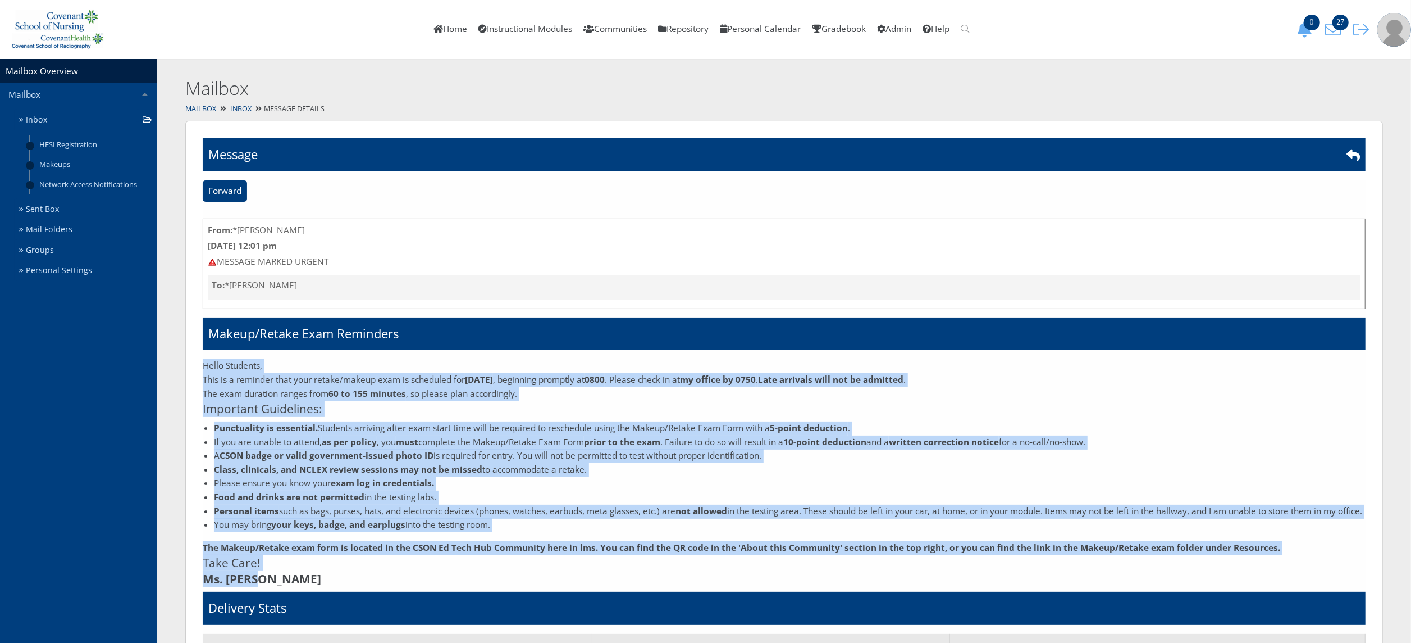
drag, startPoint x: 203, startPoint y: 369, endPoint x: 252, endPoint y: 589, distance: 225.5
click at [252, 587] on div "Hello Students, This is a reminder that your retake/makeup exam is scheduled fo…" at bounding box center [784, 473] width 1163 height 228
click at [53, 117] on link "Inbox" at bounding box center [86, 120] width 143 height 21
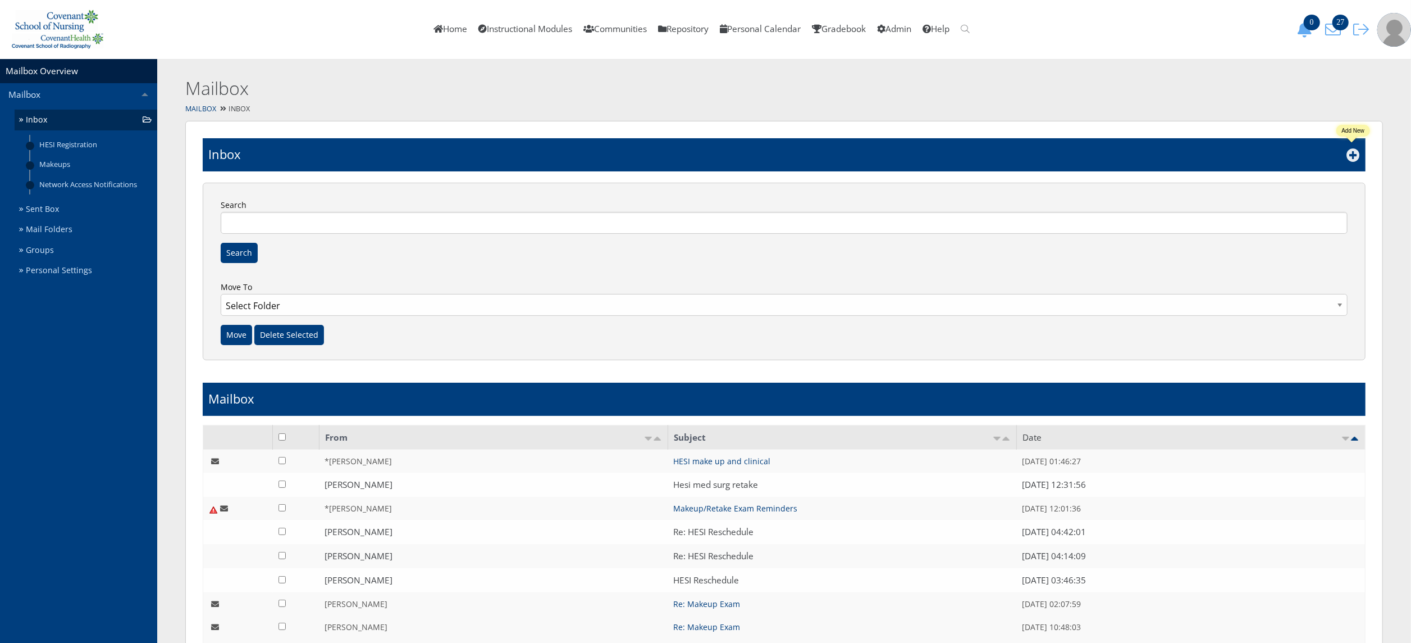
click at [1351, 153] on icon at bounding box center [1353, 154] width 13 height 13
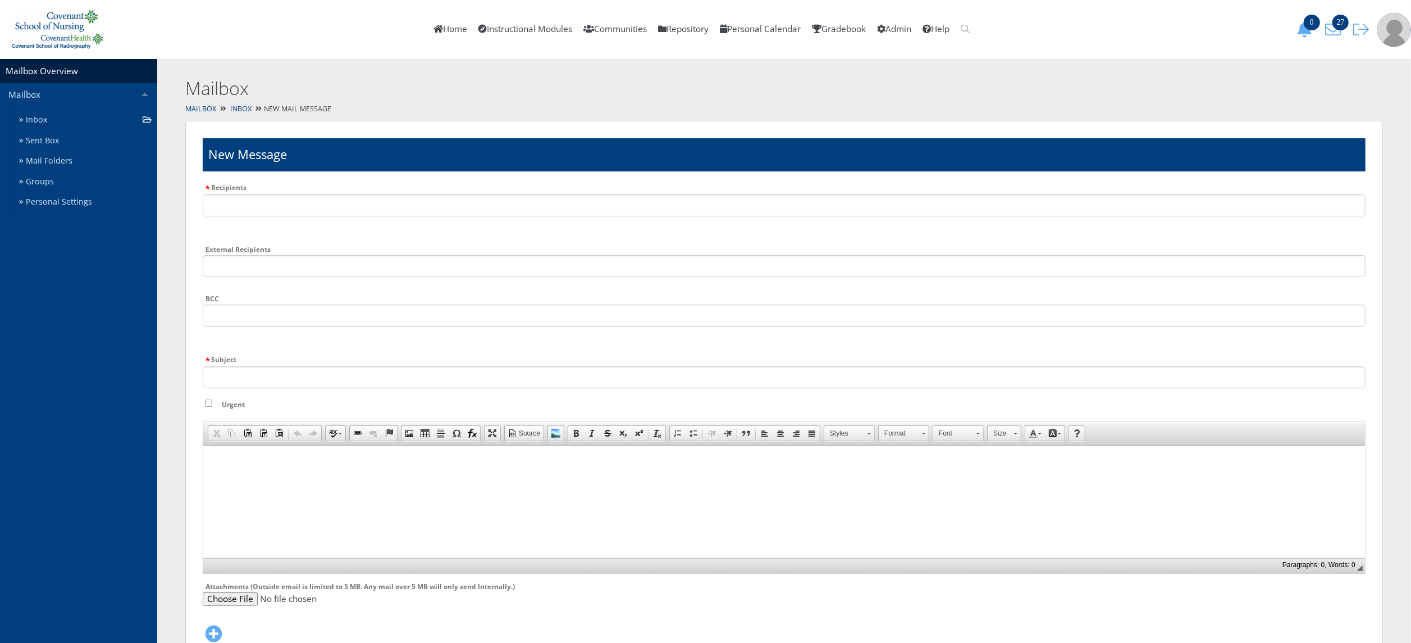
click at [274, 473] on html at bounding box center [784, 459] width 1162 height 28
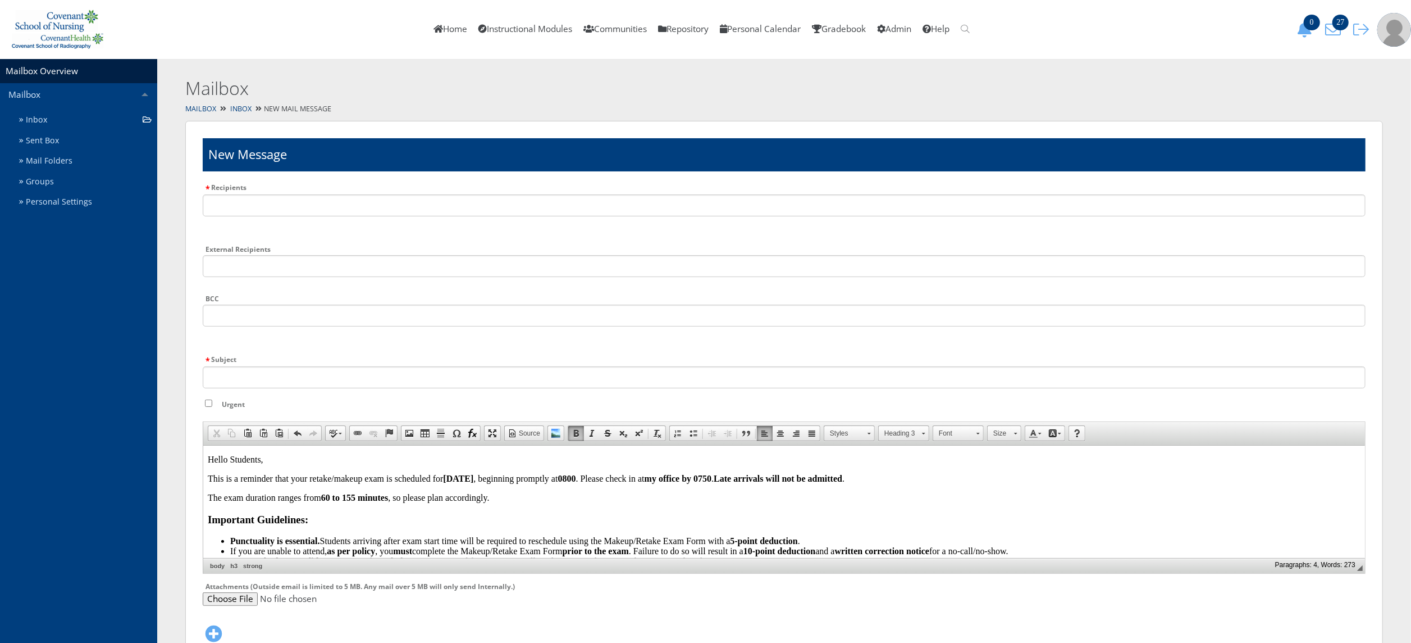
click at [576, 480] on strong "0800" at bounding box center [567, 478] width 18 height 10
click at [712, 481] on strong "my office by 0750" at bounding box center [677, 478] width 67 height 10
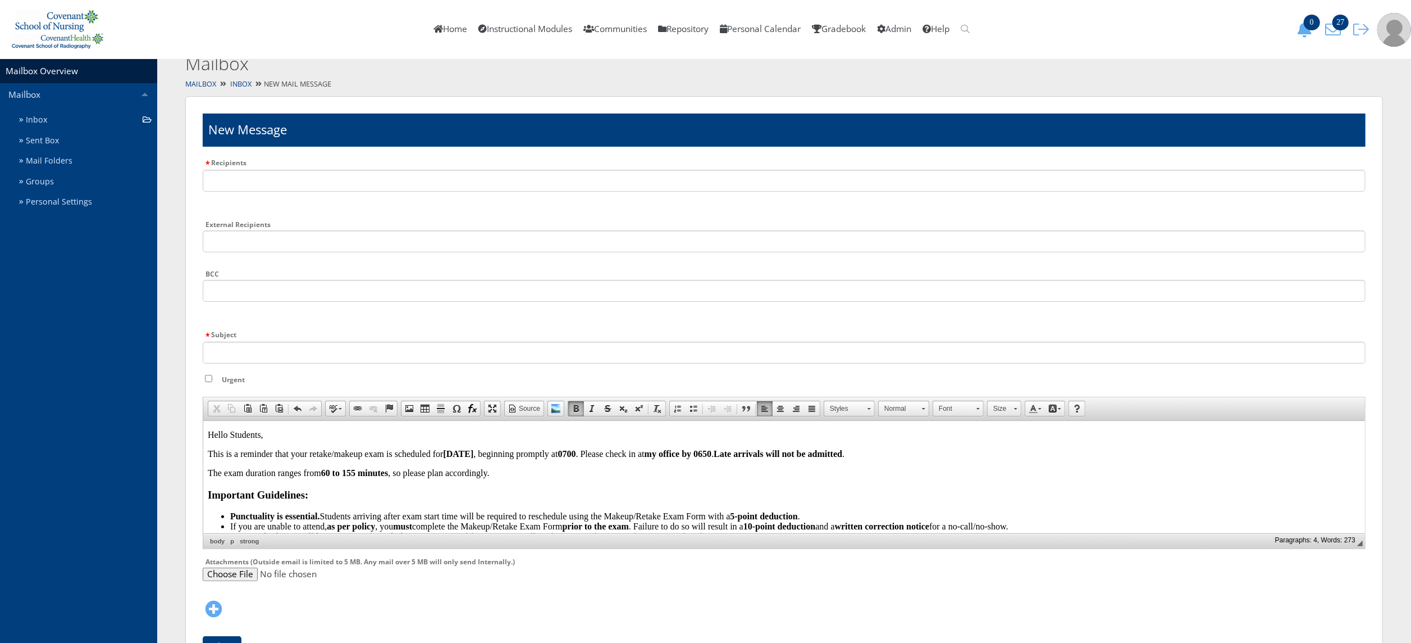
scroll to position [138, 0]
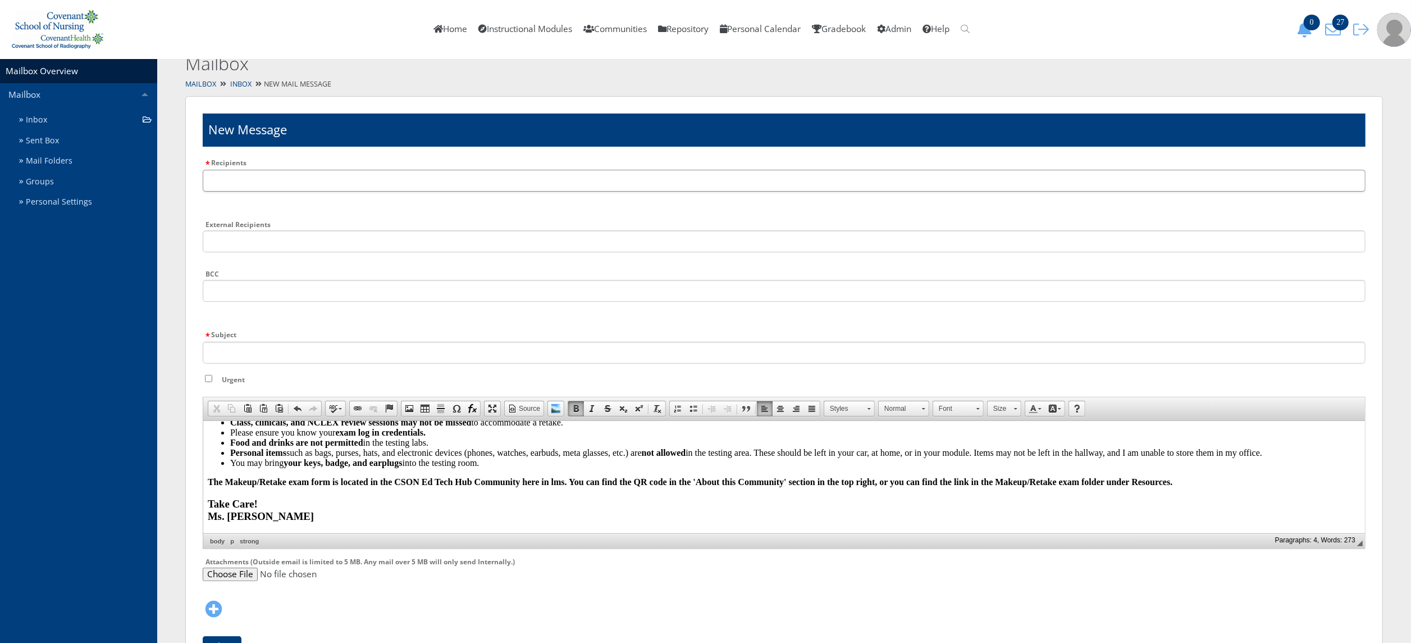
click at [562, 183] on input "text" at bounding box center [784, 181] width 1163 height 22
type input "dust"
click at [392, 203] on li "Dust in Plummer" at bounding box center [318, 207] width 231 height 12
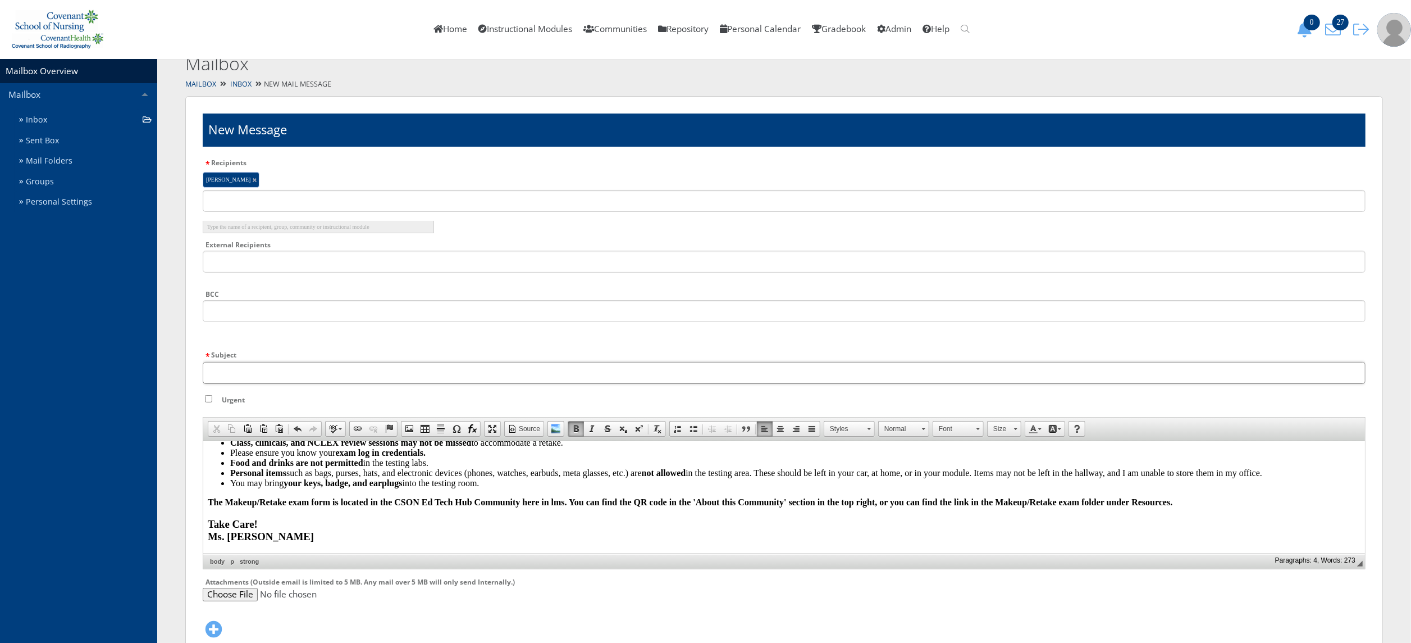
click at [599, 373] on input "Subject" at bounding box center [784, 373] width 1163 height 22
type input "Makeup Exam Reminders"
click at [207, 397] on input "Urgent" at bounding box center [208, 398] width 7 height 7
checkbox input "true"
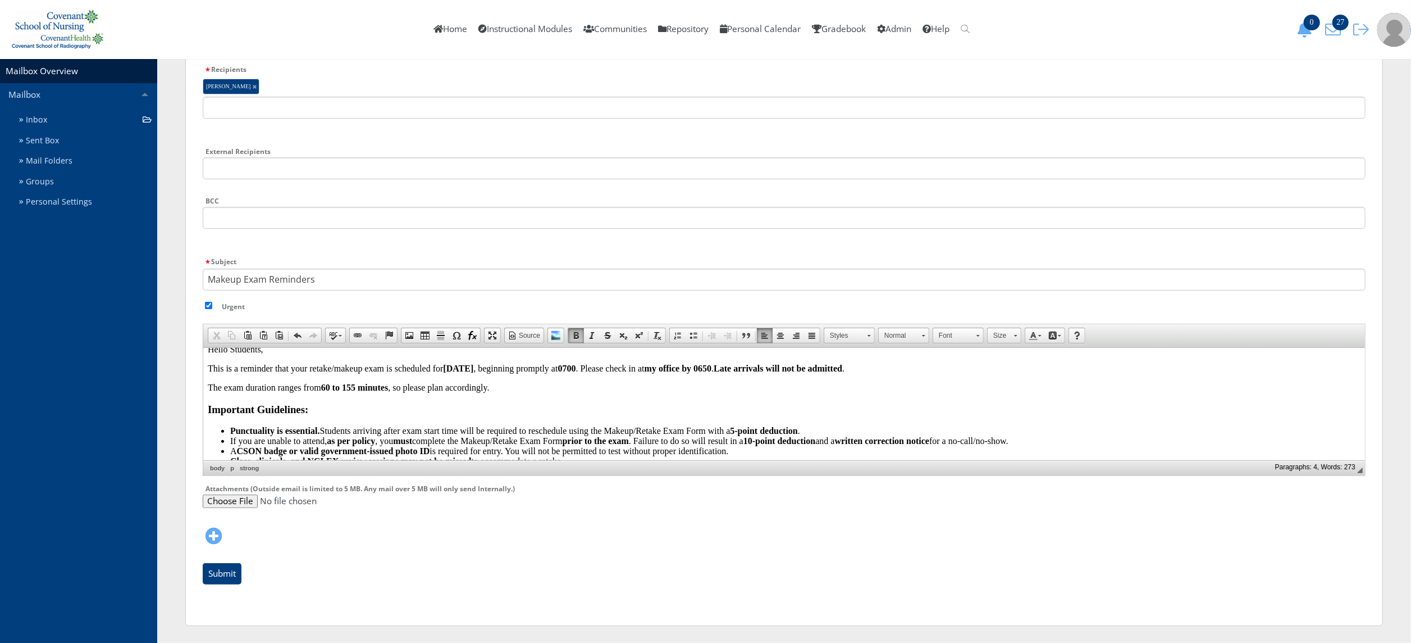
scroll to position [0, 0]
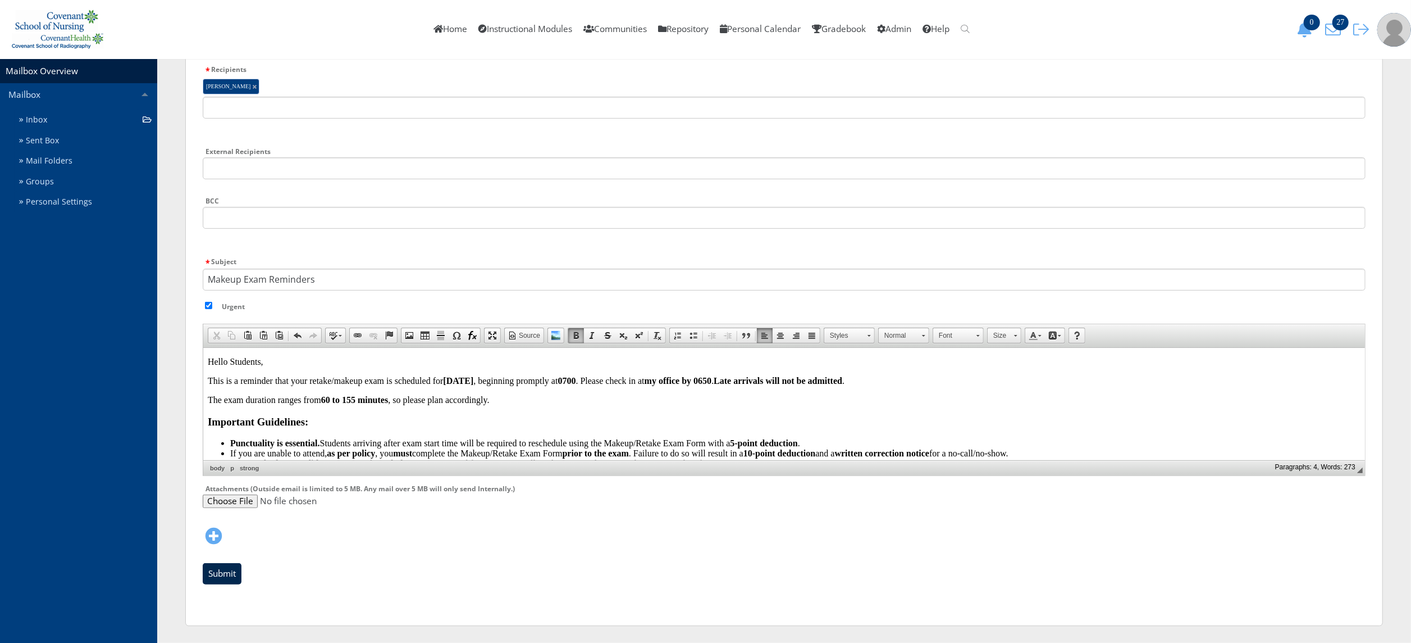
click at [215, 566] on input "Submit" at bounding box center [222, 573] width 39 height 21
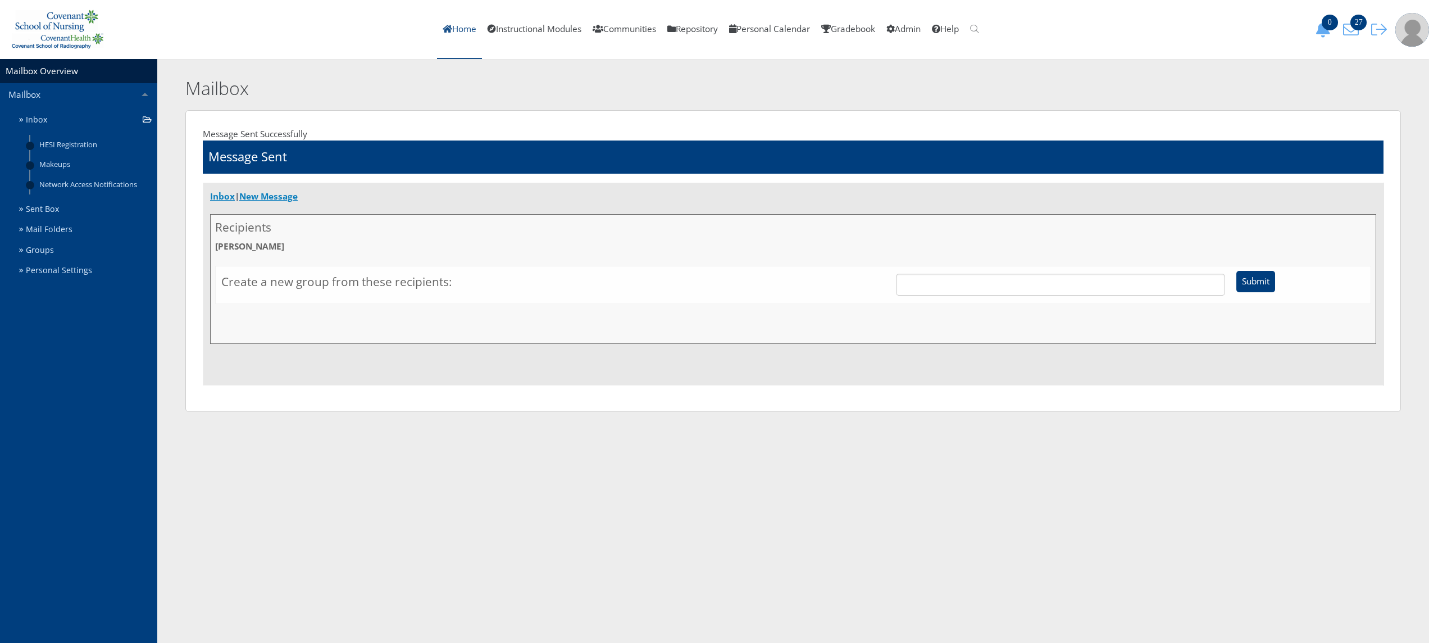
click at [454, 28] on link "Home" at bounding box center [459, 29] width 45 height 59
